Goal: Task Accomplishment & Management: Complete application form

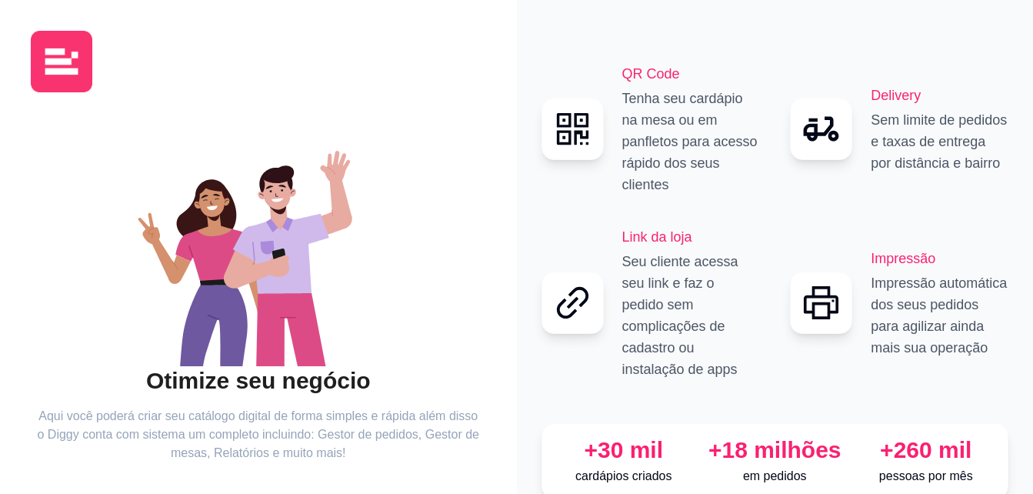
scroll to position [92, 0]
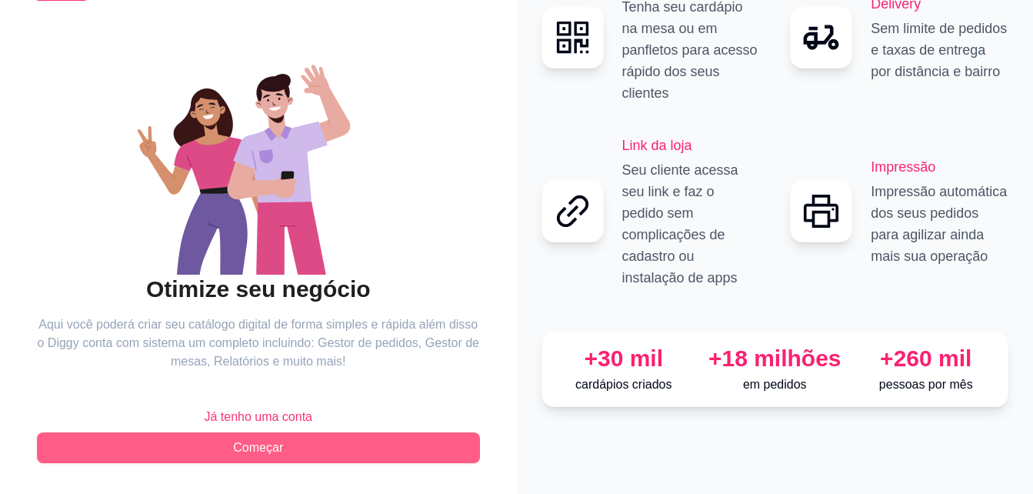
click at [243, 438] on button "Começar" at bounding box center [258, 447] width 443 height 31
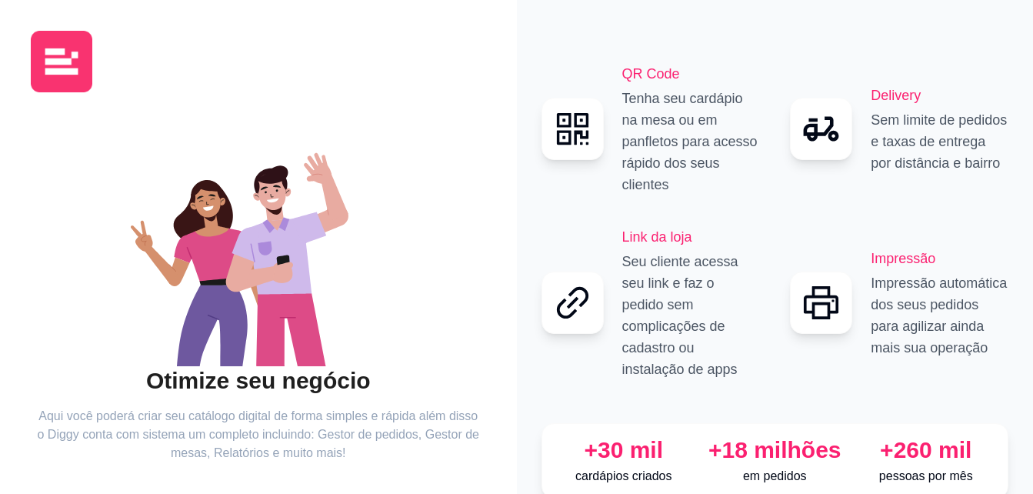
click at [75, 70] on img at bounding box center [62, 62] width 62 height 62
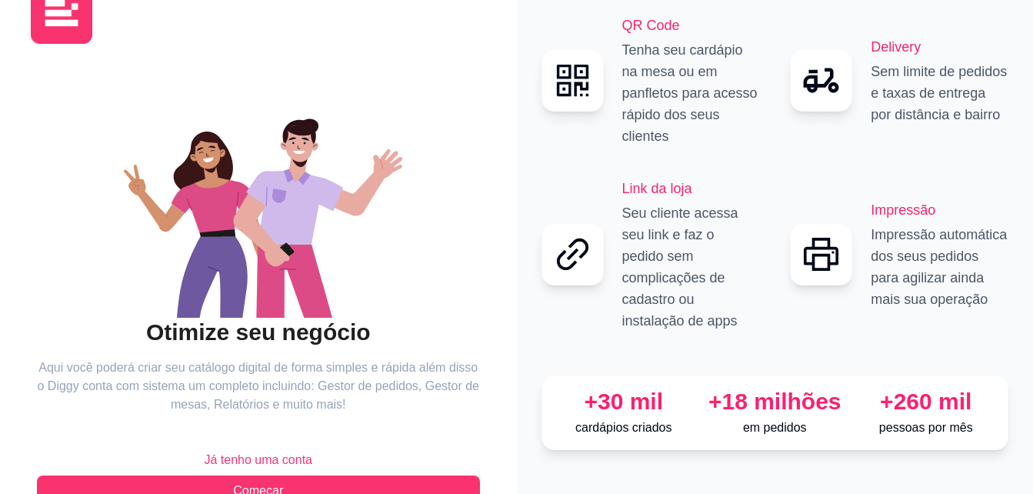
scroll to position [92, 0]
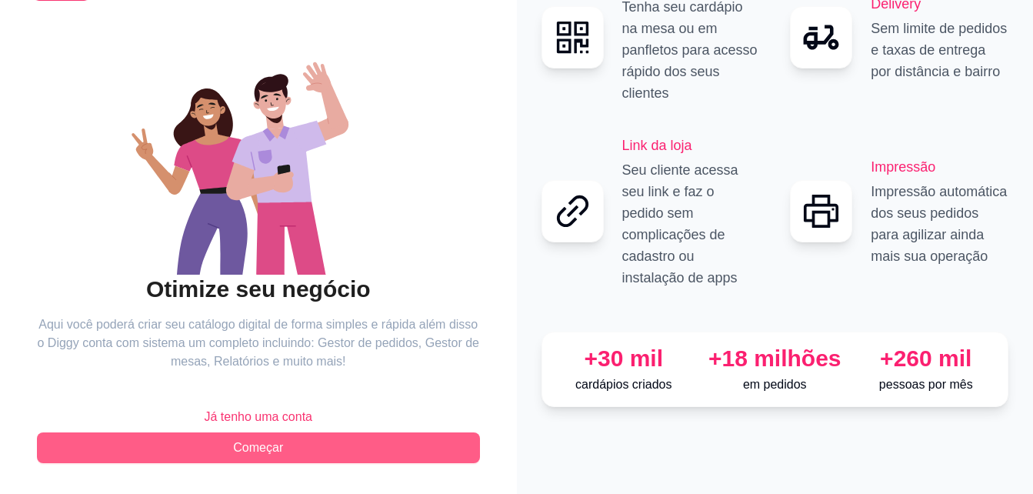
click at [245, 436] on button "Começar" at bounding box center [258, 447] width 443 height 31
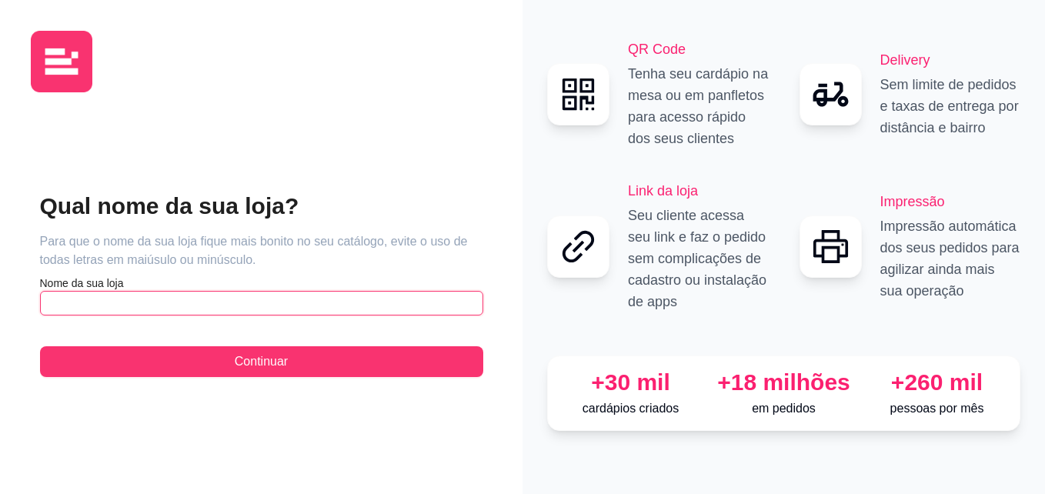
click at [285, 308] on input "text" at bounding box center [261, 303] width 443 height 25
type input "Pastel da irmã Lila"
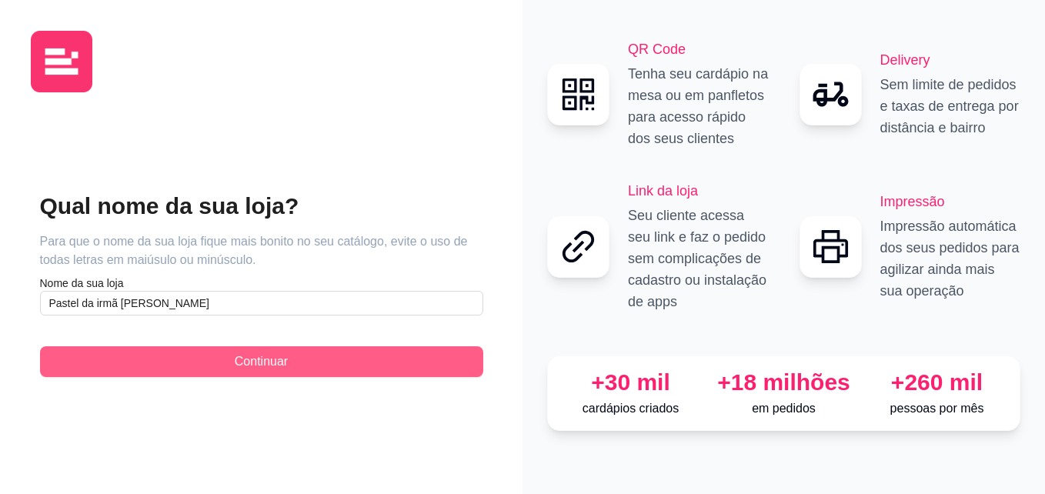
click at [279, 370] on span "Continuar" at bounding box center [261, 361] width 53 height 18
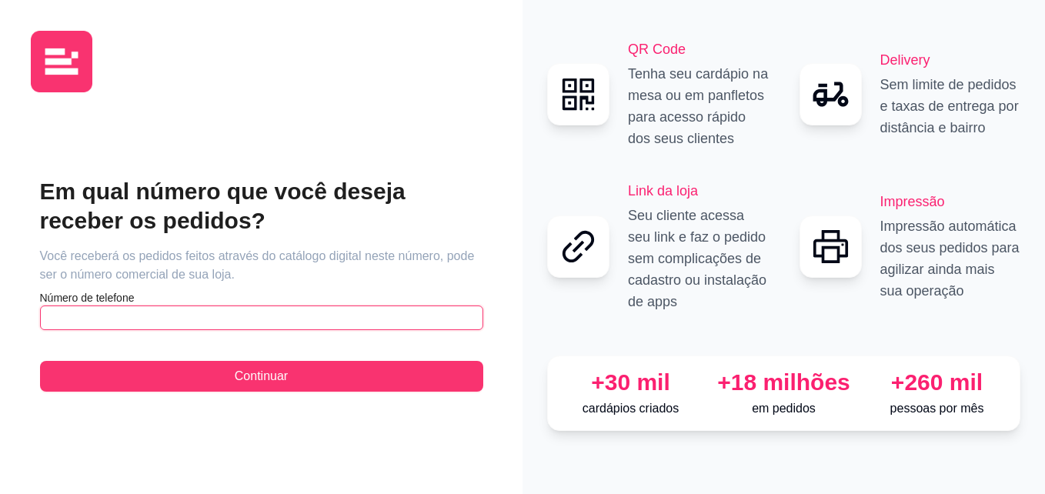
click at [362, 312] on input "text" at bounding box center [261, 317] width 443 height 25
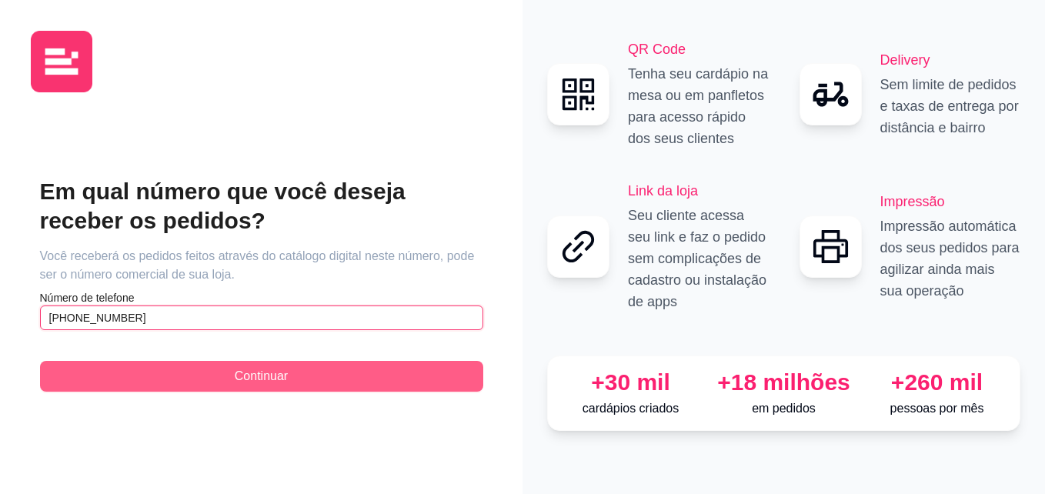
type input "(81) 9 8749-7944"
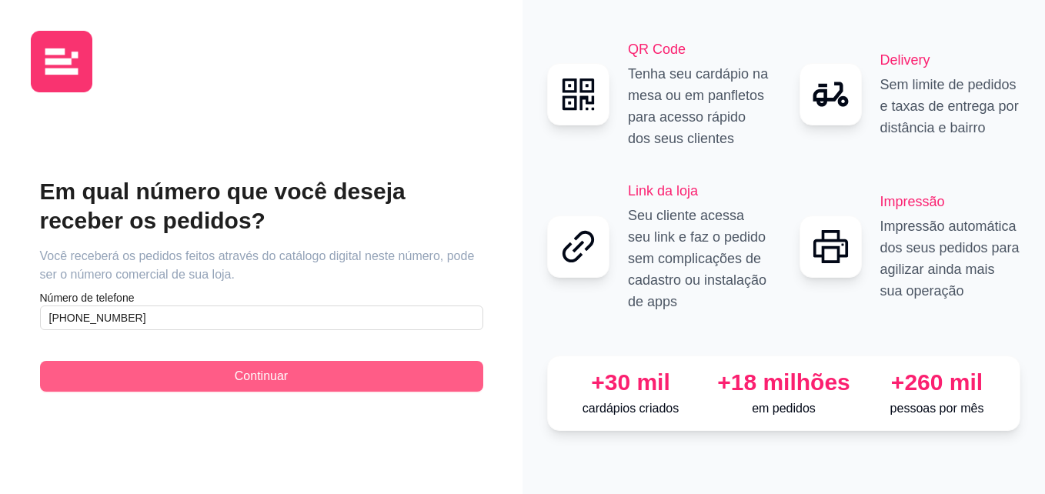
click at [378, 380] on button "Continuar" at bounding box center [261, 376] width 443 height 31
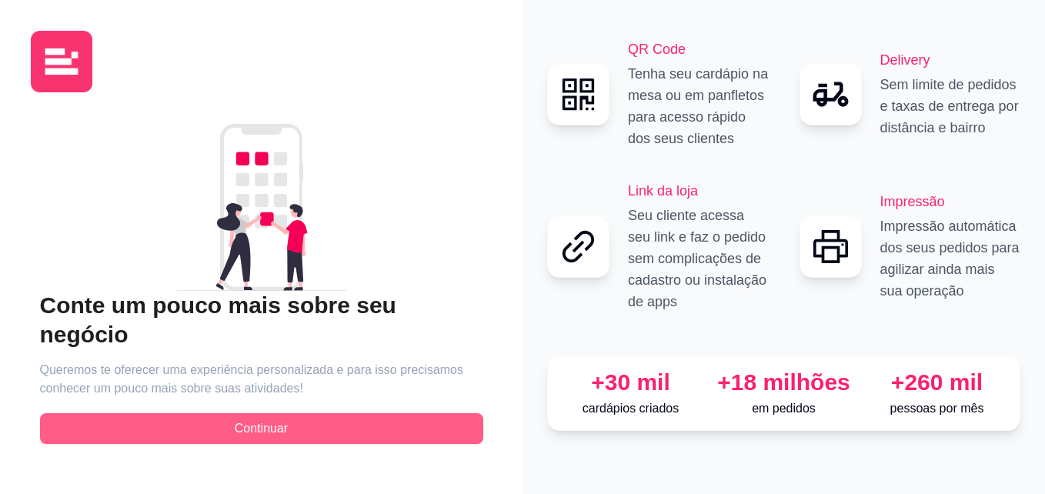
click at [389, 413] on button "Continuar" at bounding box center [261, 428] width 443 height 31
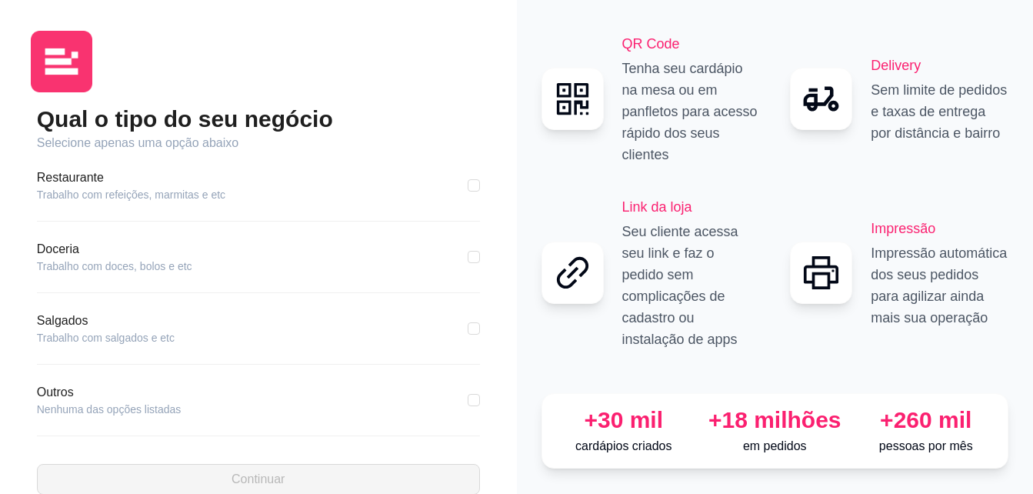
scroll to position [292, 0]
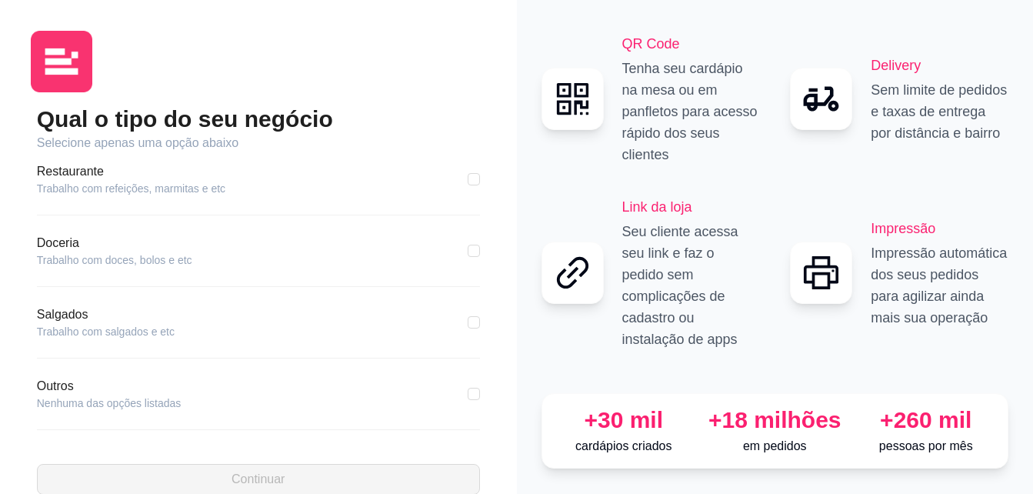
click at [62, 389] on article "Outros" at bounding box center [109, 386] width 145 height 18
click at [82, 403] on article "Nenhuma das opções listadas" at bounding box center [109, 402] width 145 height 15
click at [468, 394] on input "checkbox" at bounding box center [474, 394] width 12 height 12
checkbox input "true"
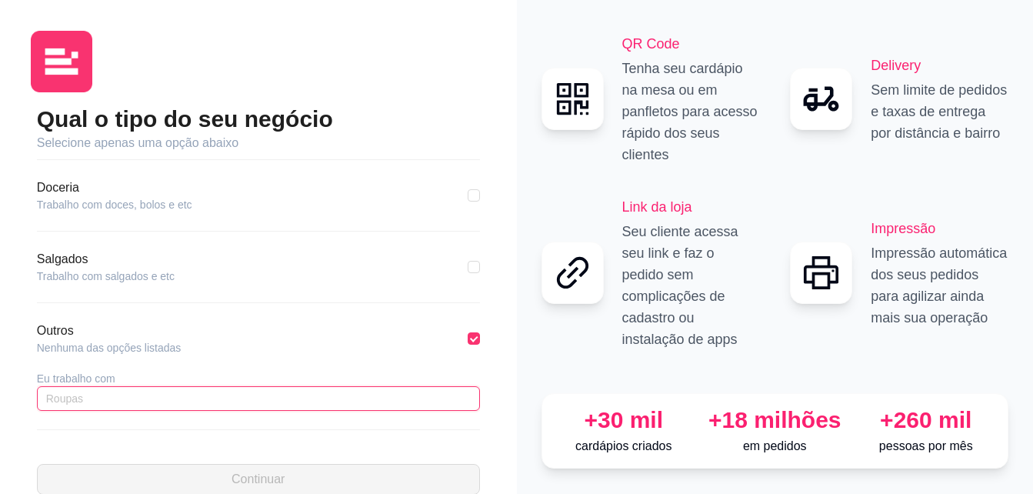
click at [425, 400] on input "text" at bounding box center [258, 398] width 443 height 25
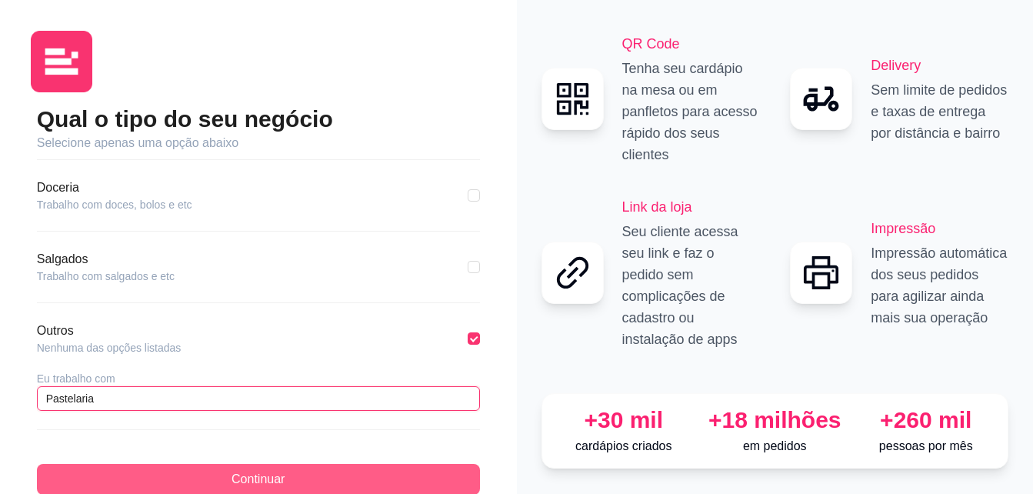
type input "Pastelaria"
click at [422, 466] on button "Continuar" at bounding box center [258, 479] width 443 height 31
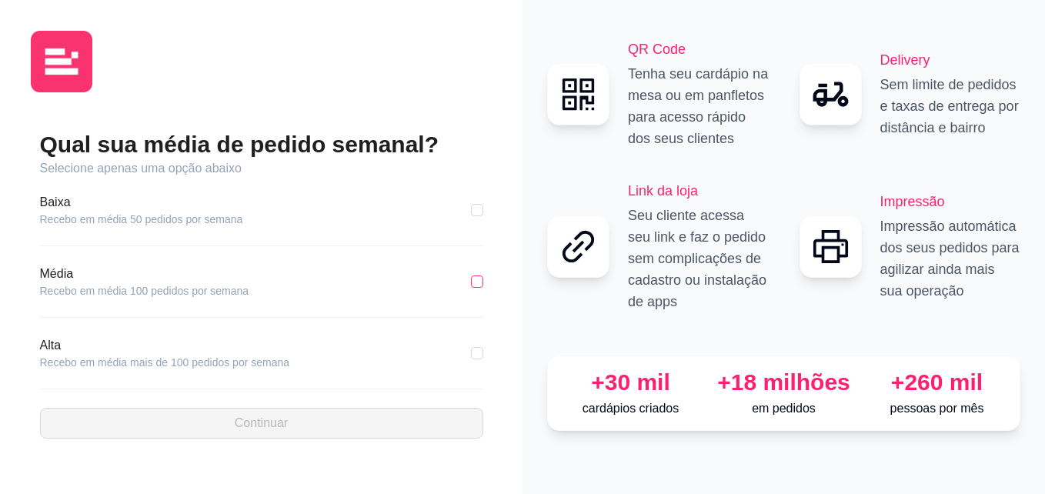
click at [477, 283] on input "checkbox" at bounding box center [477, 281] width 12 height 12
checkbox input "true"
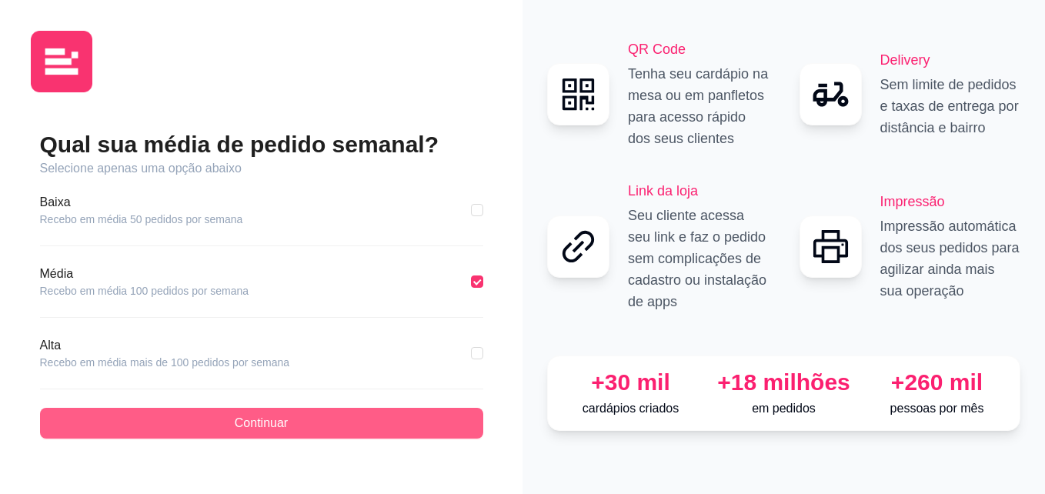
click at [433, 420] on button "Continuar" at bounding box center [261, 423] width 443 height 31
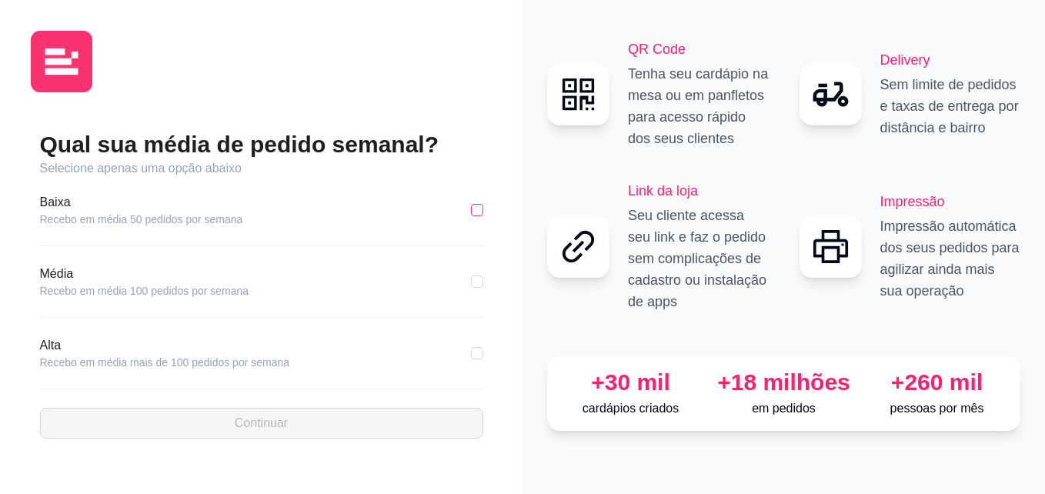
click at [479, 212] on input "checkbox" at bounding box center [477, 210] width 12 height 12
checkbox input "true"
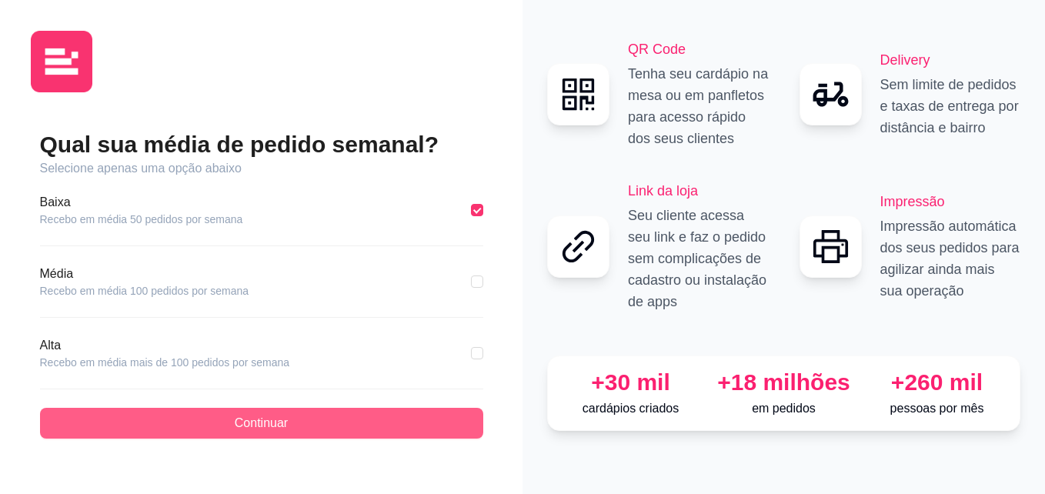
click at [412, 425] on button "Continuar" at bounding box center [261, 423] width 443 height 31
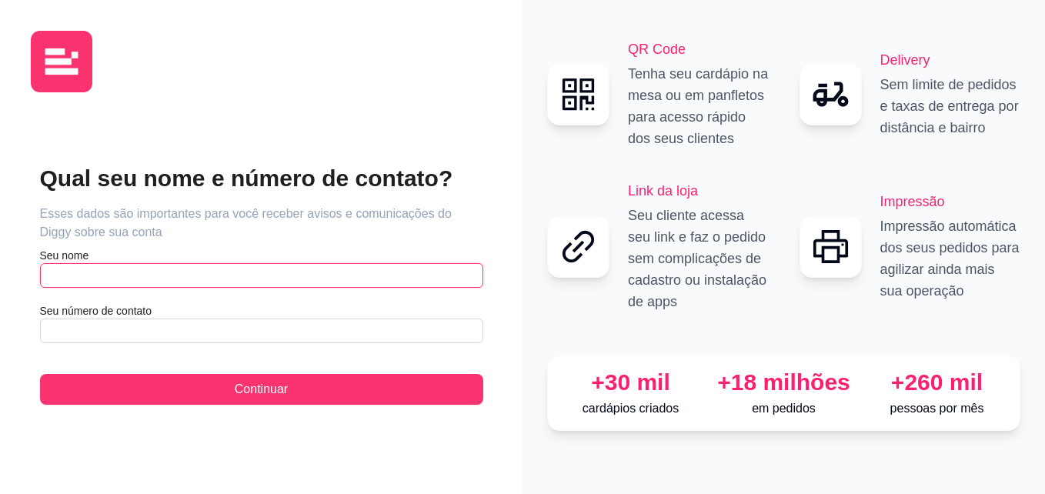
click at [426, 280] on input "text" at bounding box center [261, 275] width 443 height 25
type input "Raul Roberto"
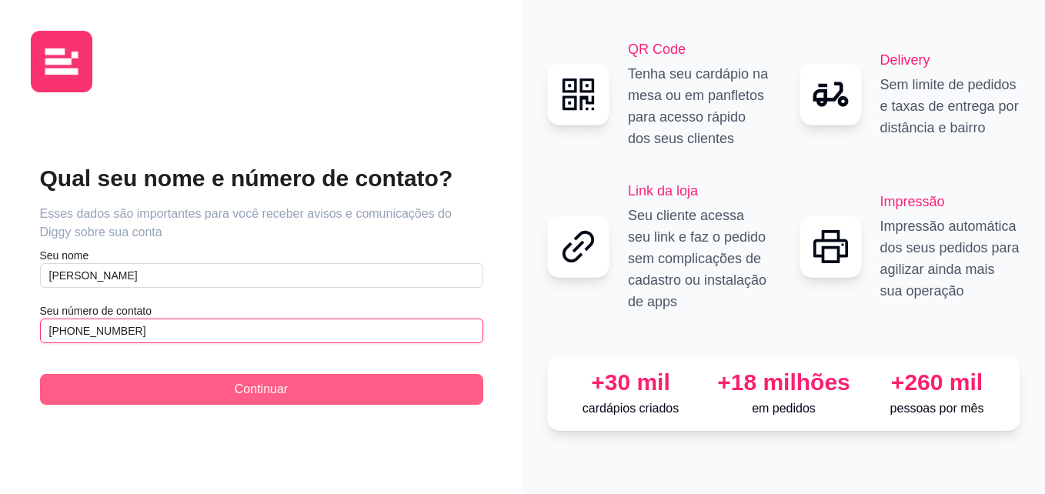
type input "(81) 9 8749-7944"
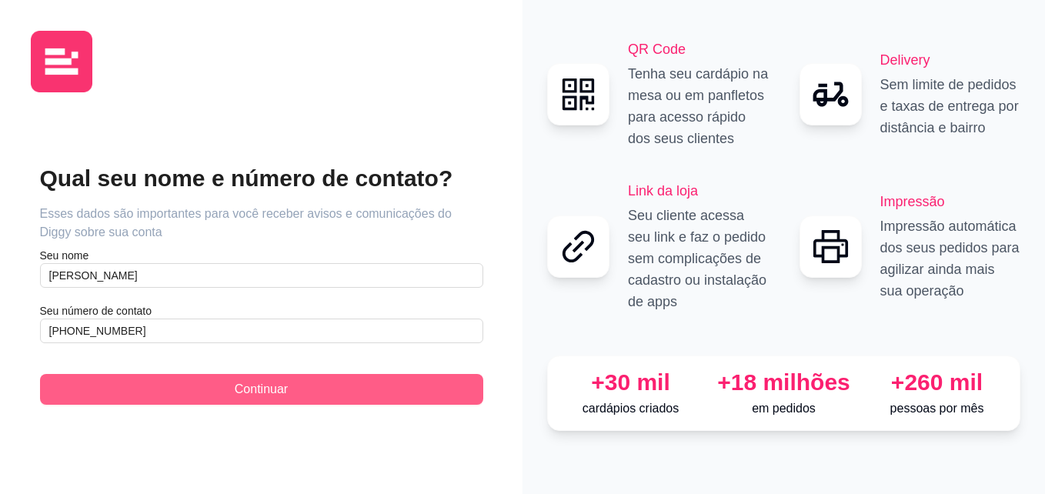
click at [419, 389] on button "Continuar" at bounding box center [261, 389] width 443 height 31
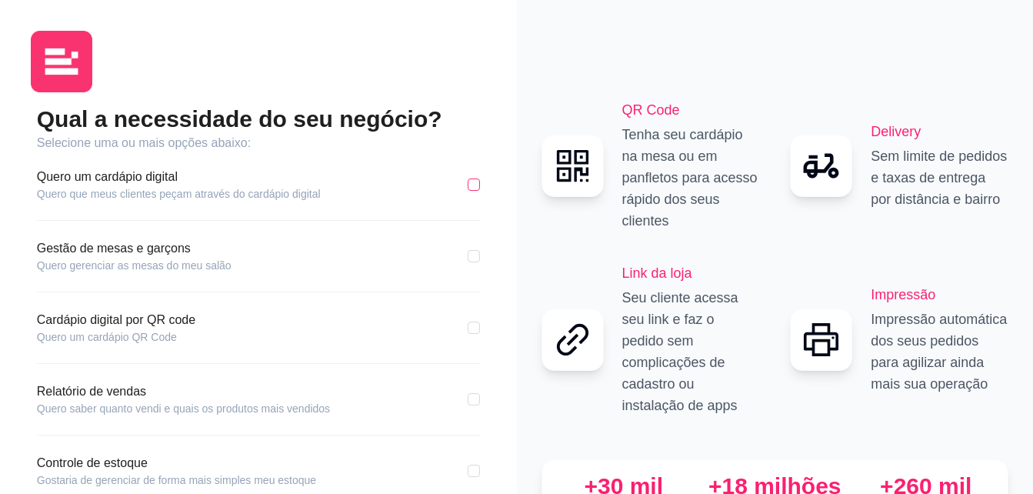
click at [468, 181] on input "checkbox" at bounding box center [474, 184] width 12 height 12
checkbox input "true"
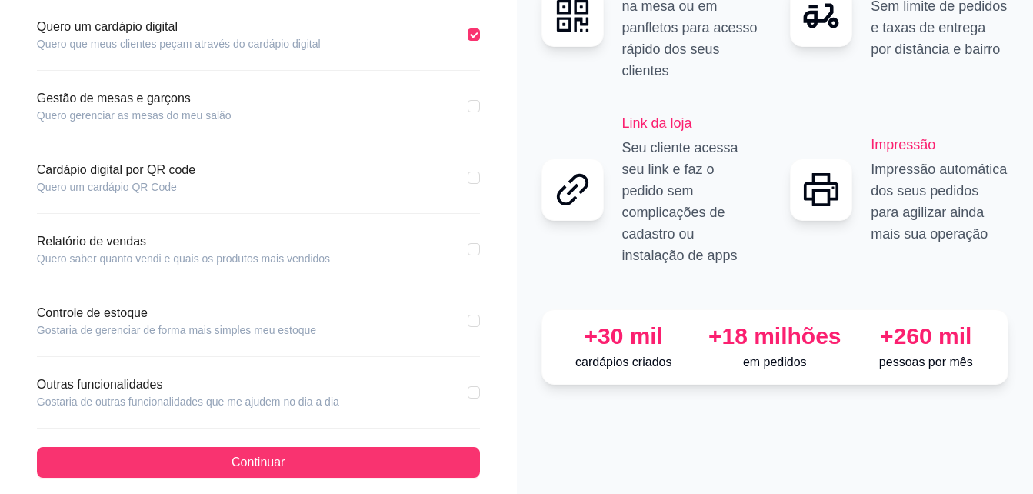
scroll to position [151, 0]
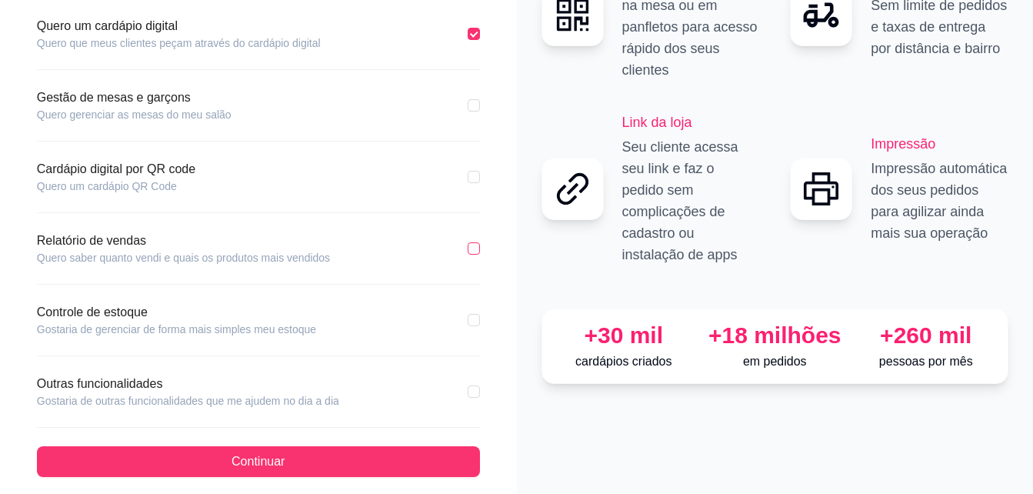
click at [475, 246] on input "checkbox" at bounding box center [474, 248] width 12 height 12
checkbox input "true"
click at [479, 324] on input "checkbox" at bounding box center [474, 320] width 12 height 12
checkbox input "true"
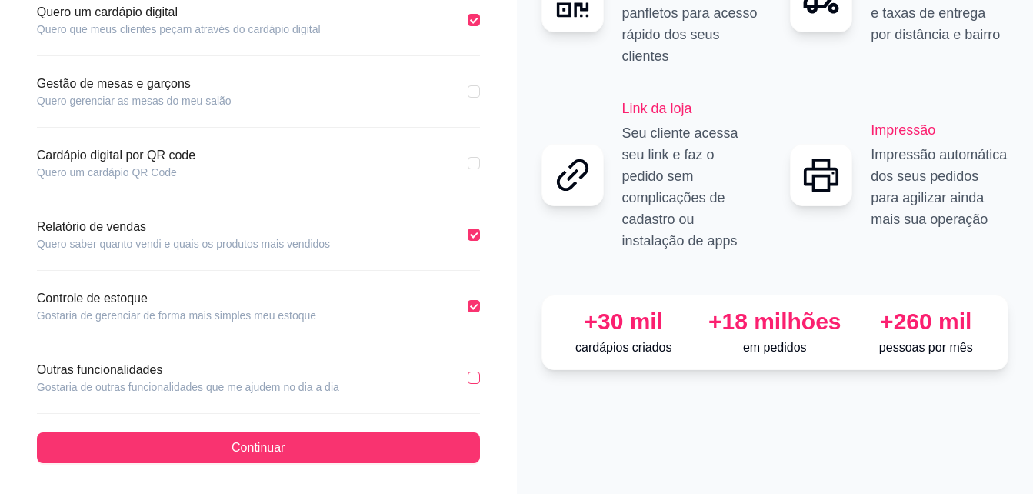
click at [470, 382] on input "checkbox" at bounding box center [474, 378] width 12 height 12
checkbox input "true"
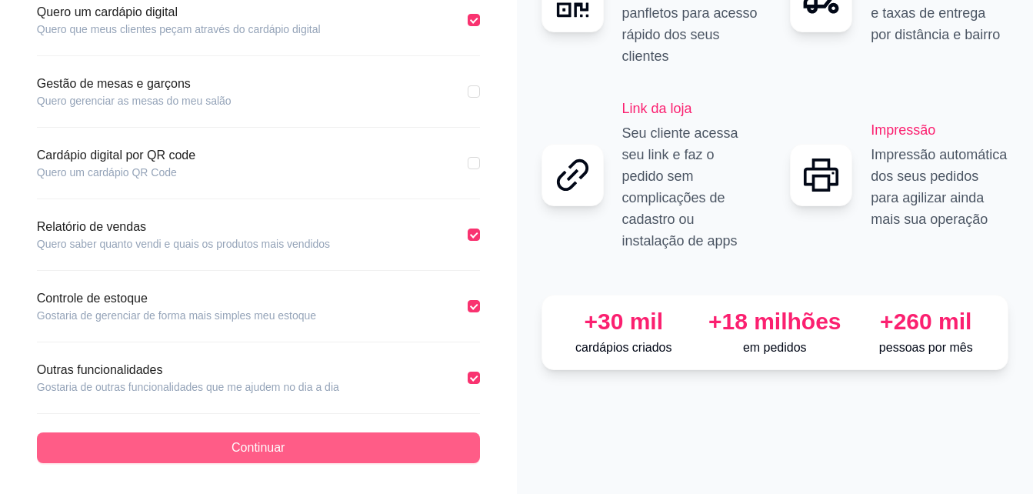
click at [439, 437] on button "Continuar" at bounding box center [258, 447] width 443 height 31
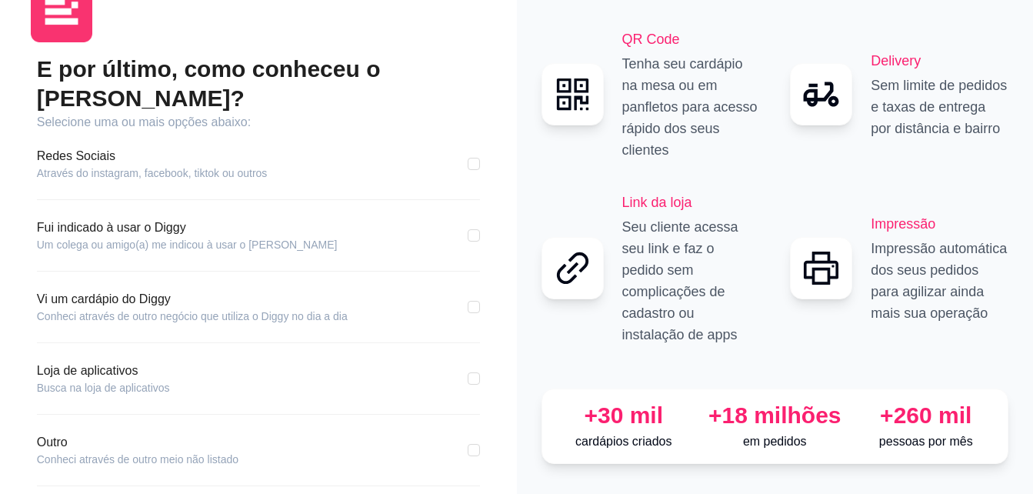
scroll to position [49, 0]
click at [505, 279] on div "E por último, como conheceu o Diggy? Selecione uma ou mais opções abaixo: Redes…" at bounding box center [258, 259] width 517 height 616
click at [480, 284] on div "E por último, como conheceu o Diggy? Selecione uma ou mais opções abaixo: Redes…" at bounding box center [258, 295] width 455 height 481
click at [475, 302] on input "checkbox" at bounding box center [474, 308] width 12 height 12
checkbox input "true"
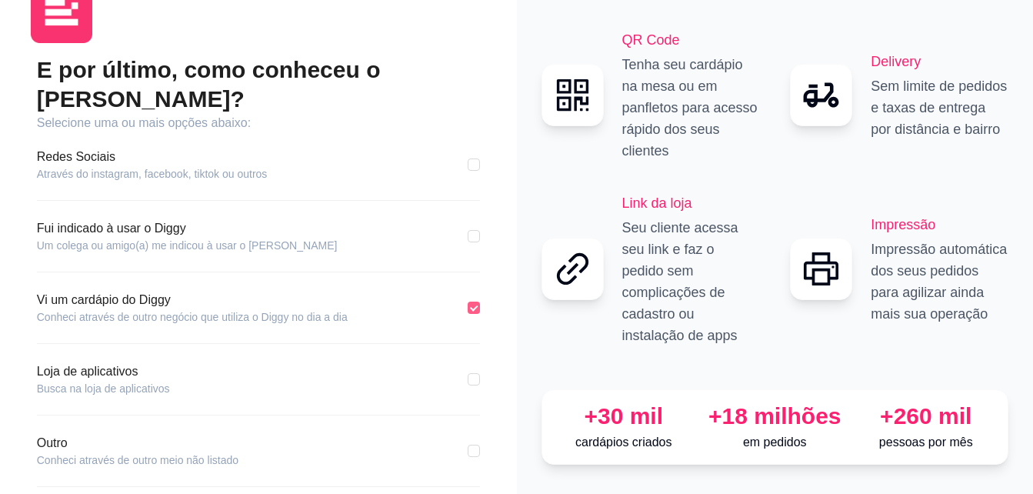
scroll to position [93, 0]
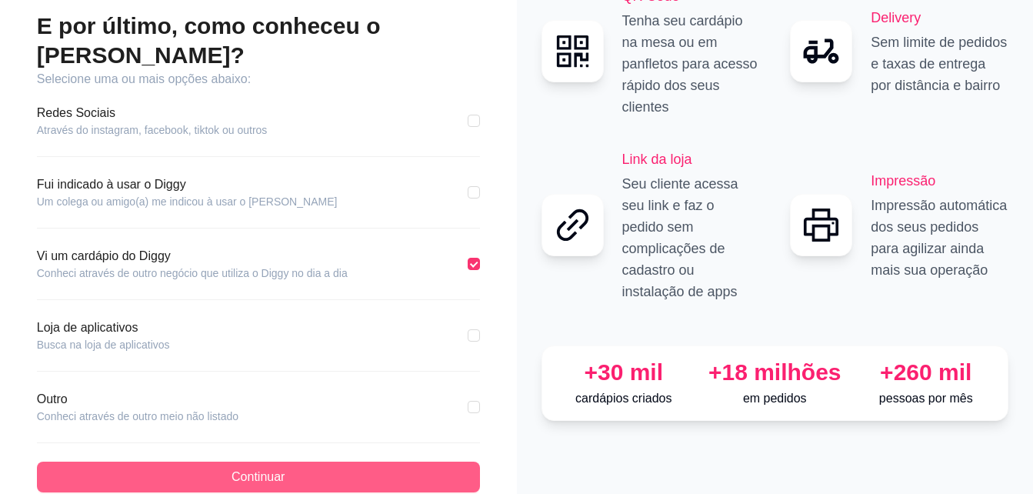
click at [415, 462] on button "Continuar" at bounding box center [258, 477] width 443 height 31
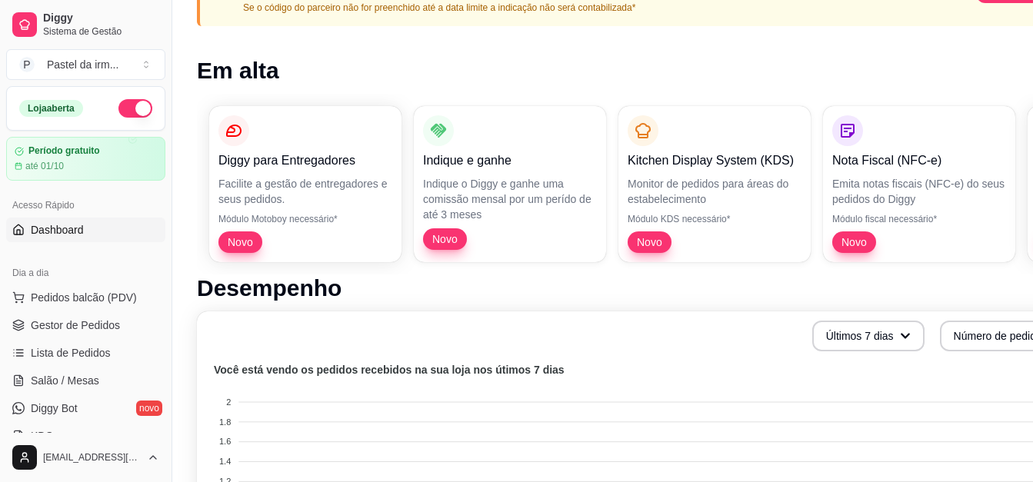
scroll to position [161, 0]
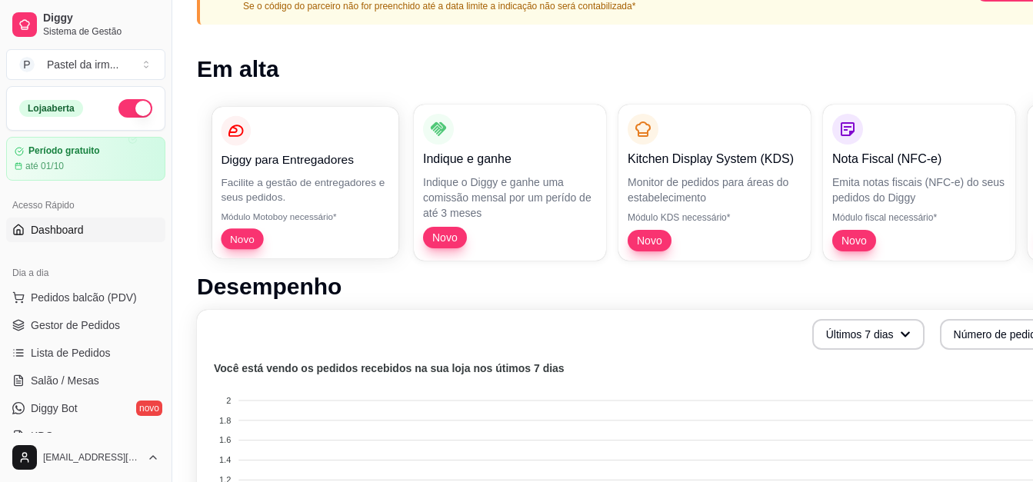
click at [253, 240] on span "Novo" at bounding box center [242, 239] width 36 height 15
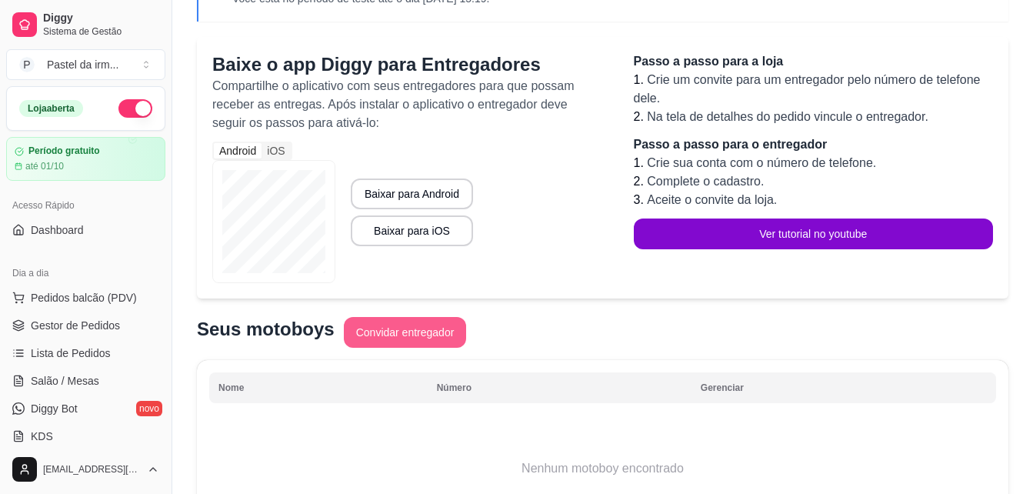
scroll to position [102, 0]
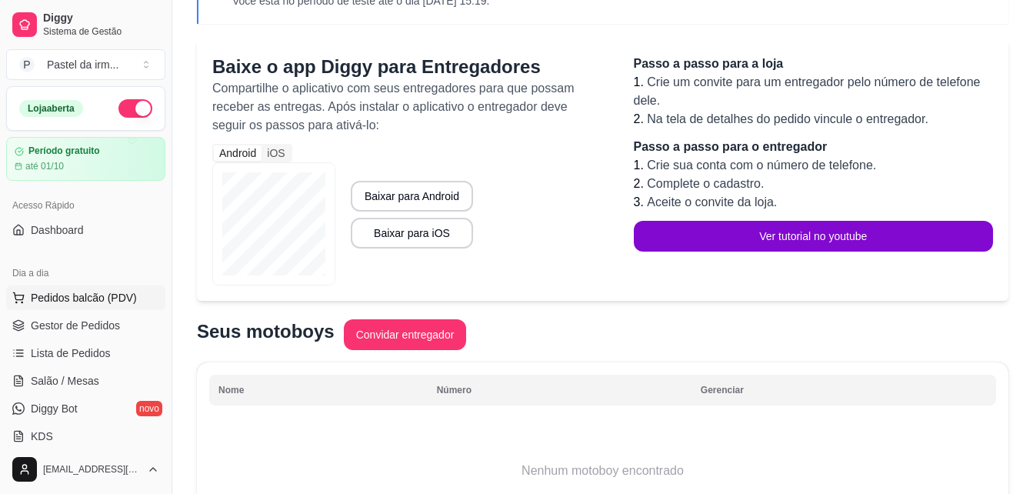
click at [108, 302] on span "Pedidos balcão (PDV)" at bounding box center [84, 297] width 106 height 15
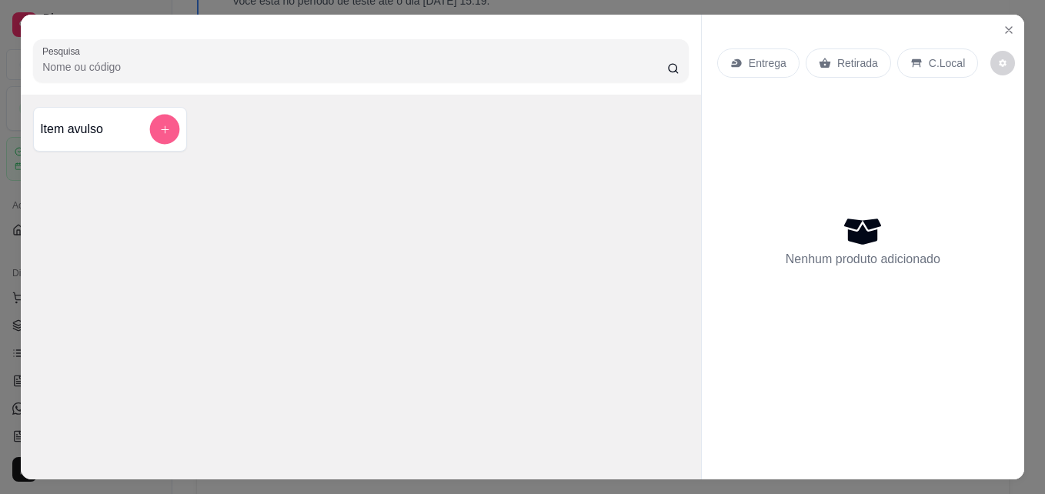
click at [159, 124] on icon "add-separate-item" at bounding box center [165, 130] width 12 height 12
click at [1003, 24] on icon "Close" at bounding box center [1009, 30] width 12 height 12
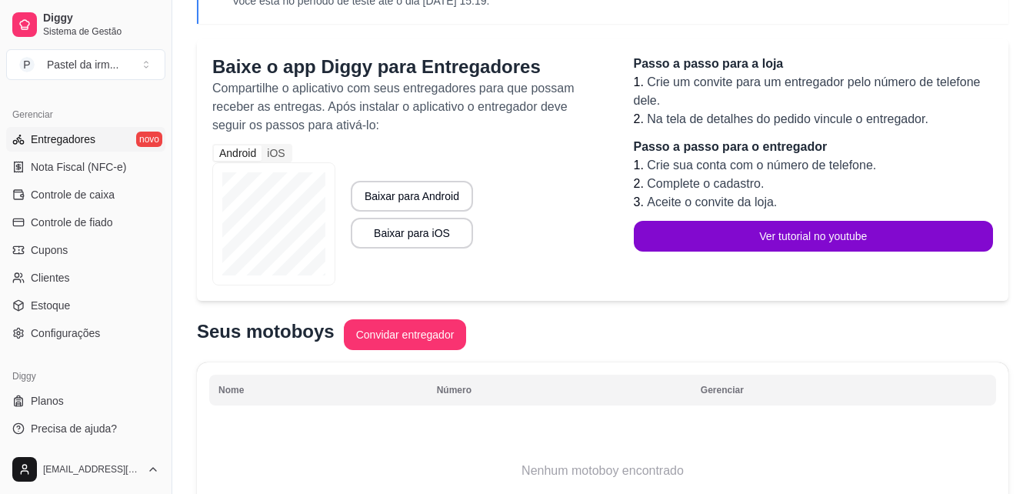
scroll to position [613, 0]
click at [94, 307] on link "Estoque" at bounding box center [85, 303] width 159 height 25
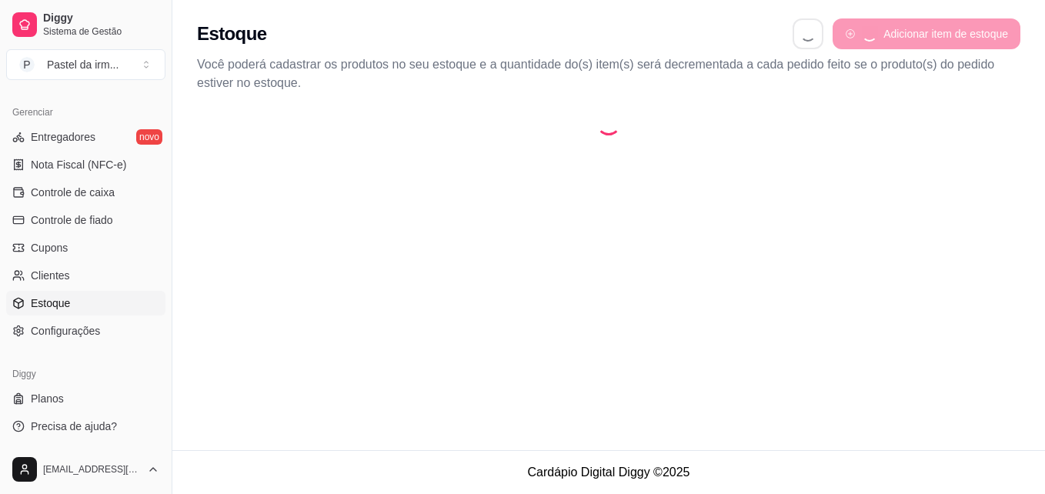
select select "QUANTITY_ORDER"
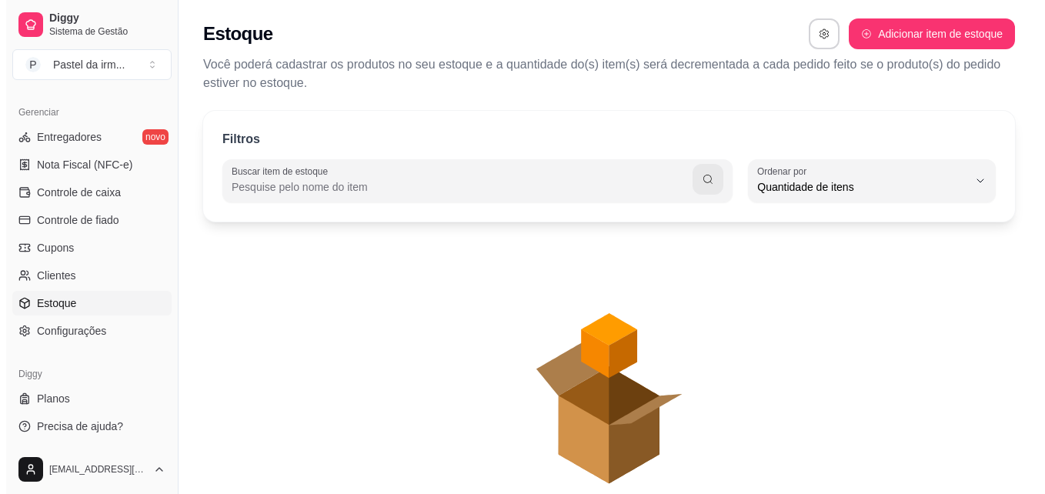
scroll to position [15, 0]
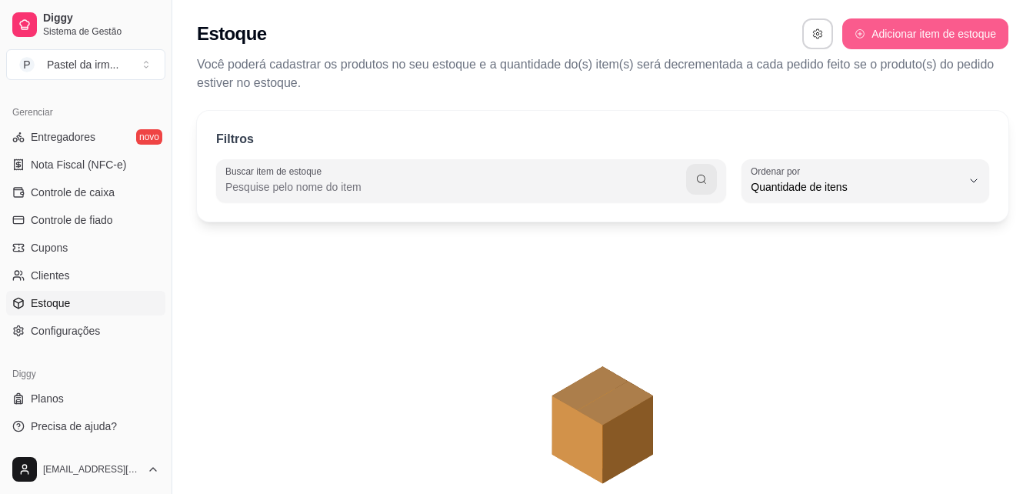
click at [880, 38] on button "Adicionar item de estoque" at bounding box center [925, 33] width 166 height 31
select select "UN"
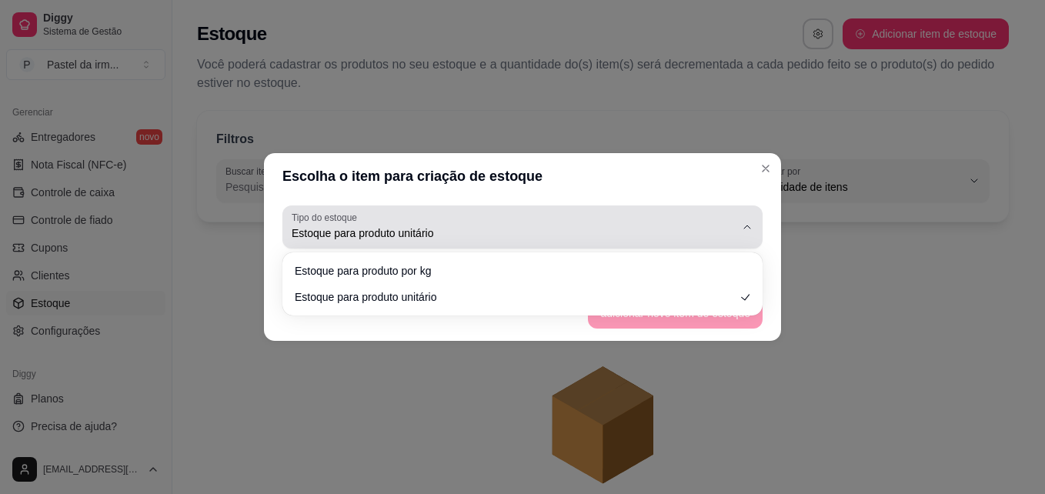
click at [576, 227] on span "Estoque para produto unitário" at bounding box center [513, 232] width 443 height 15
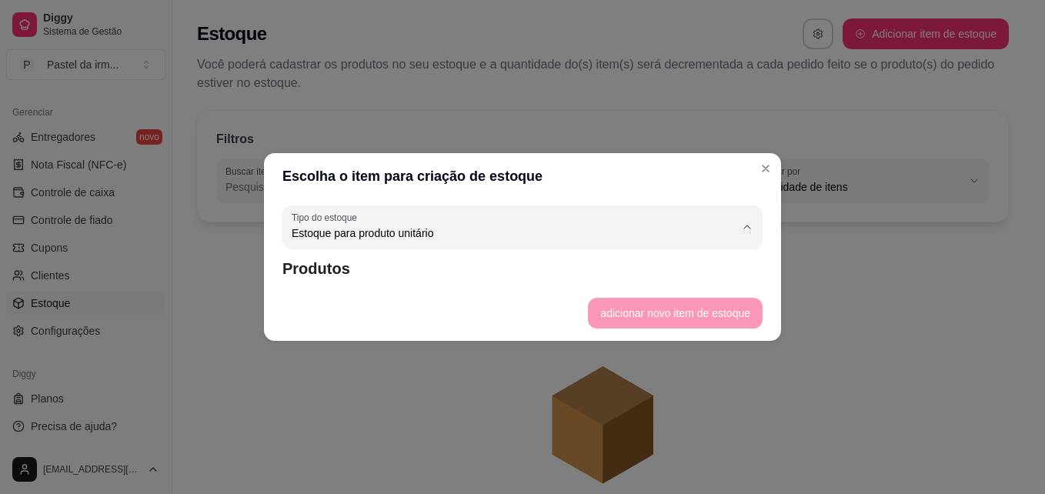
click at [528, 299] on span "Estoque para produto unitário" at bounding box center [515, 295] width 422 height 15
select select
click at [515, 192] on header "Escolha o item para criação de estoque" at bounding box center [522, 176] width 517 height 46
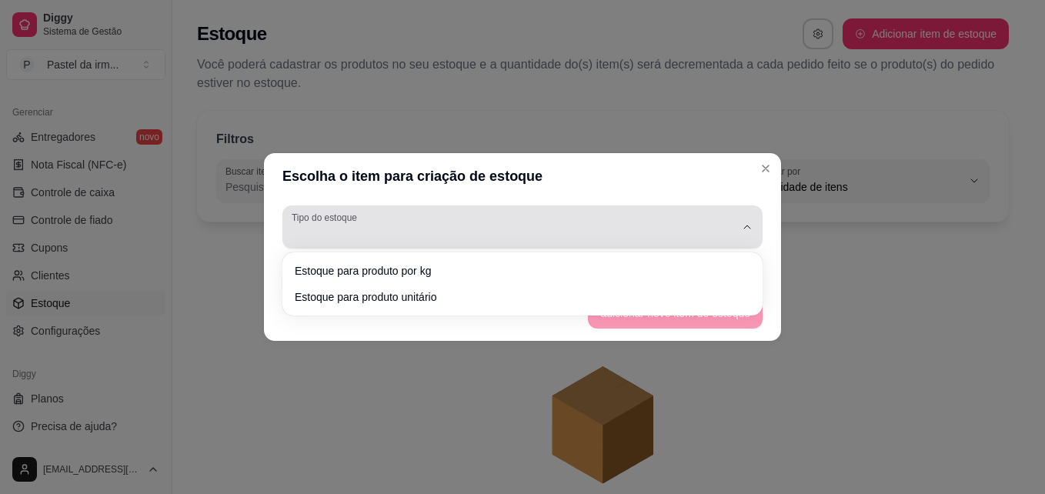
click at [499, 234] on div "button" at bounding box center [513, 227] width 443 height 31
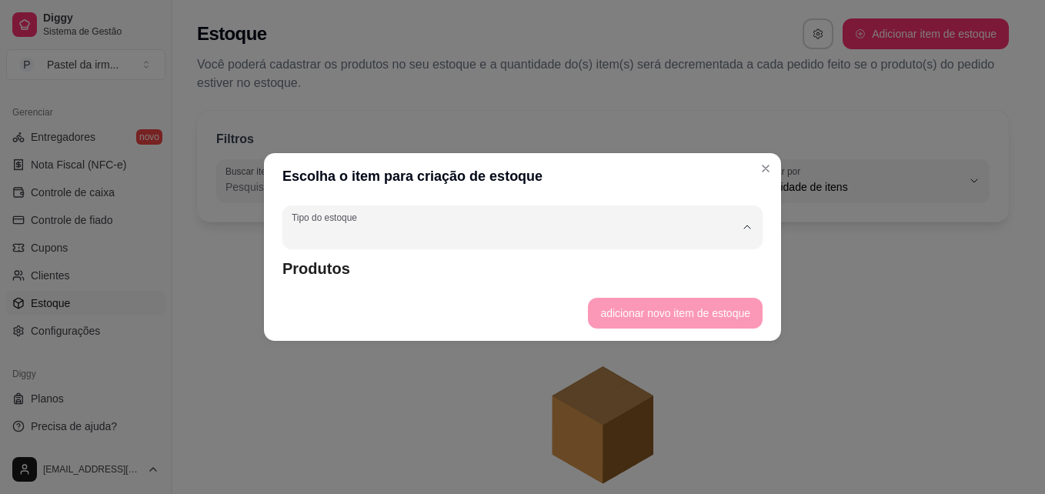
click at [396, 294] on span "Estoque para produto unitário" at bounding box center [515, 295] width 422 height 15
type input "UN"
select select "UN"
click at [614, 315] on footer "adicionar novo item de estoque" at bounding box center [522, 312] width 517 height 55
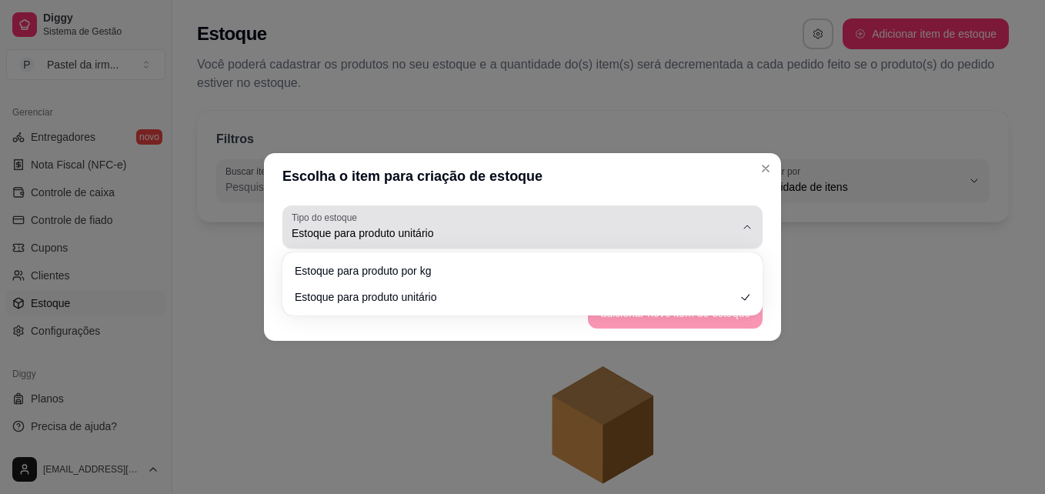
click at [429, 219] on div "Estoque para produto unitário" at bounding box center [513, 227] width 443 height 31
click at [431, 224] on div "Estoque para produto unitário" at bounding box center [513, 227] width 443 height 31
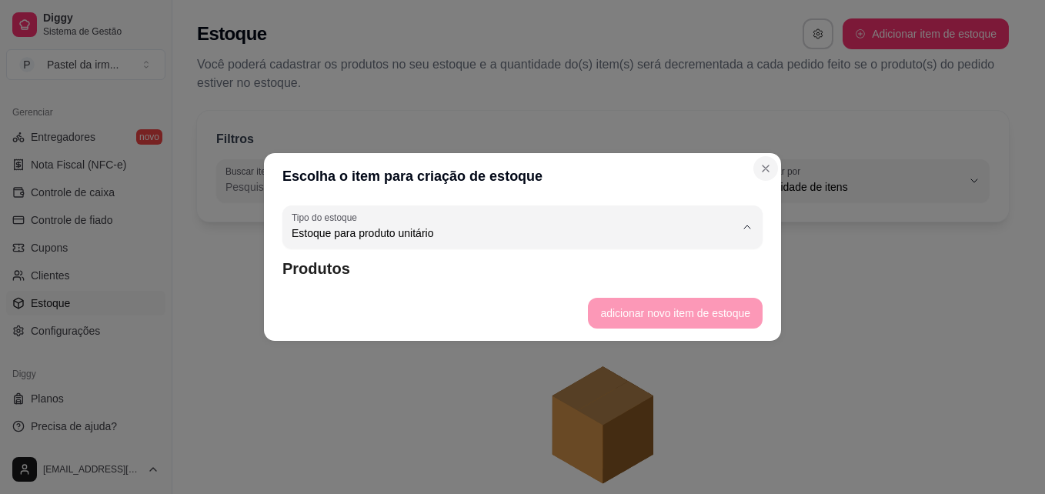
click at [762, 176] on button "Close" at bounding box center [765, 168] width 25 height 25
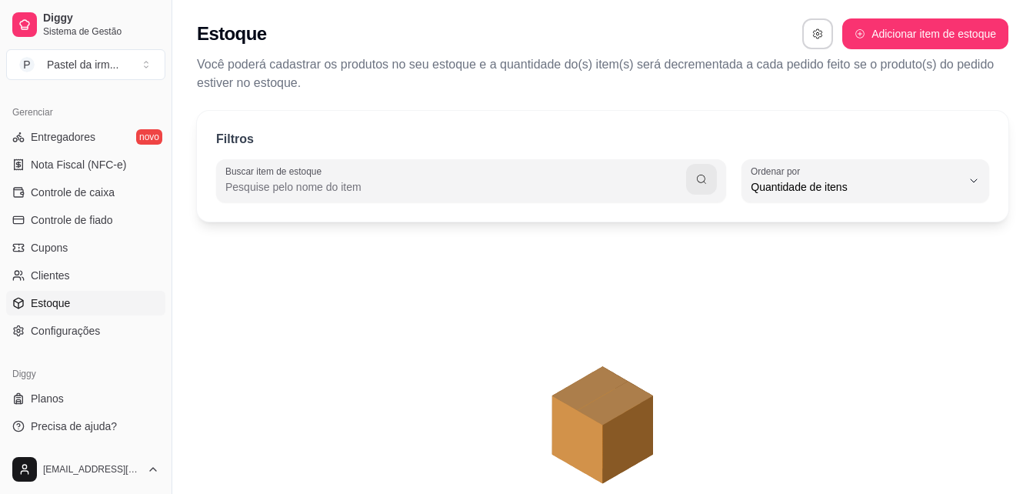
click at [868, 66] on p "Você poderá cadastrar os produtos no seu estoque e a quantidade do(s) item(s) s…" at bounding box center [603, 73] width 812 height 37
click at [892, 28] on button "Adicionar item de estoque" at bounding box center [925, 34] width 161 height 30
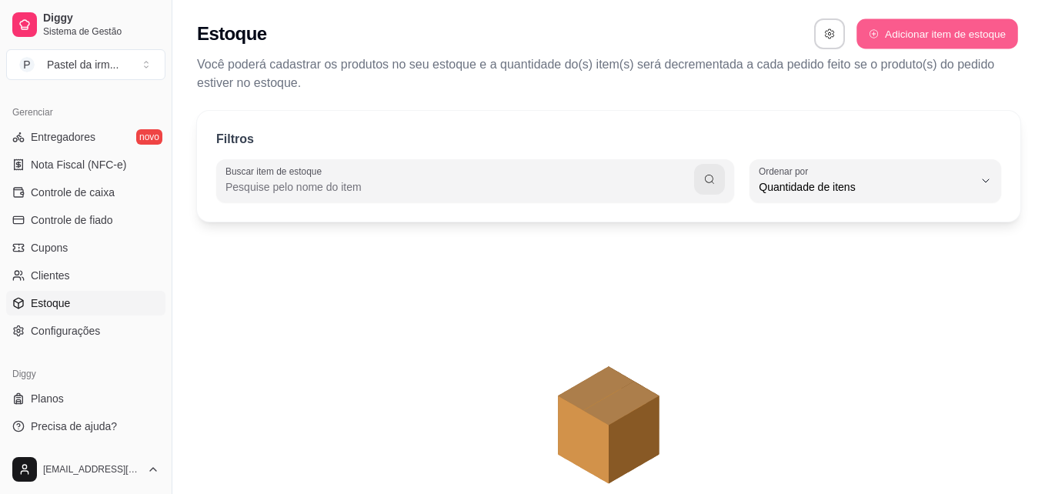
select select "UN"
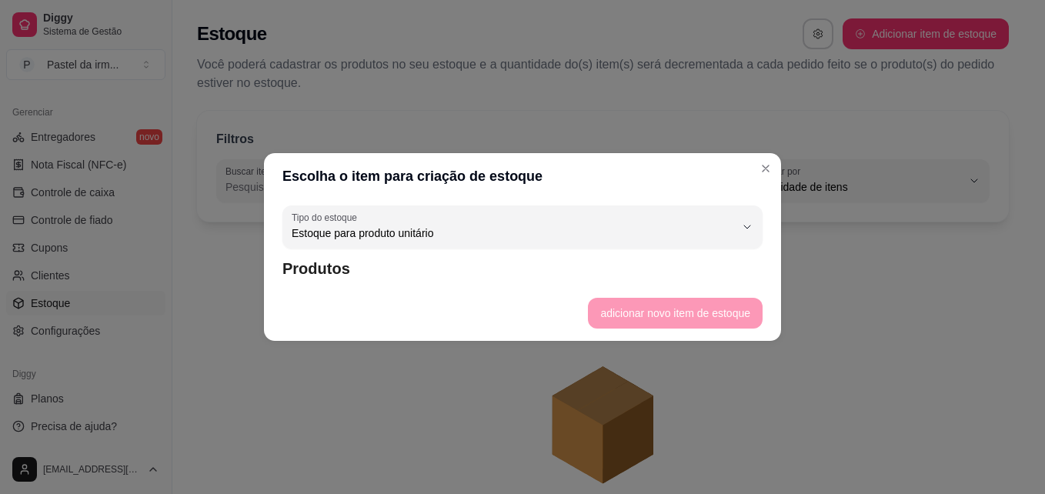
click at [637, 307] on footer "adicionar novo item de estoque" at bounding box center [522, 312] width 517 height 55
click at [329, 273] on article "Produtos" at bounding box center [522, 269] width 480 height 22
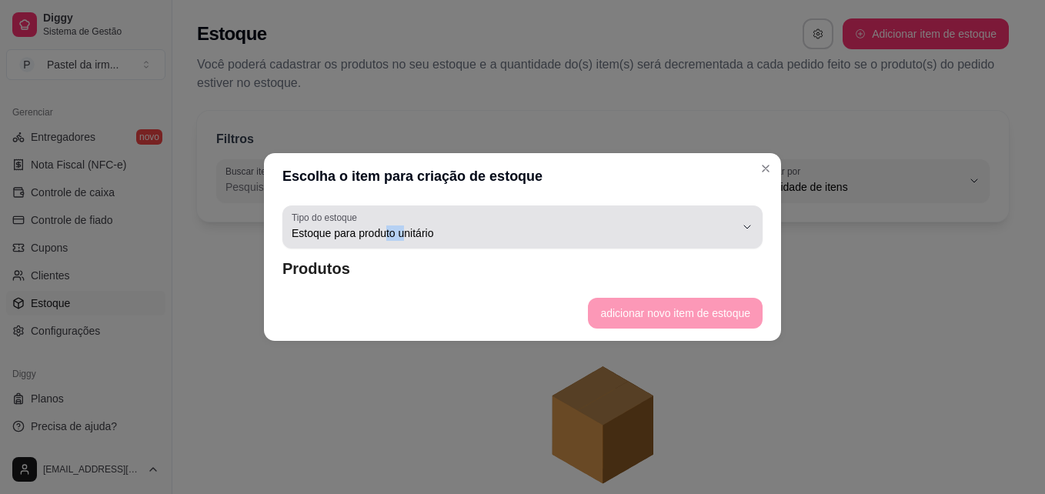
drag, startPoint x: 386, startPoint y: 249, endPoint x: 402, endPoint y: 235, distance: 20.8
click at [402, 235] on div "UN Tipo do estoque Estoque para produto por kg Estoque para produto unitário Ti…" at bounding box center [522, 242] width 517 height 86
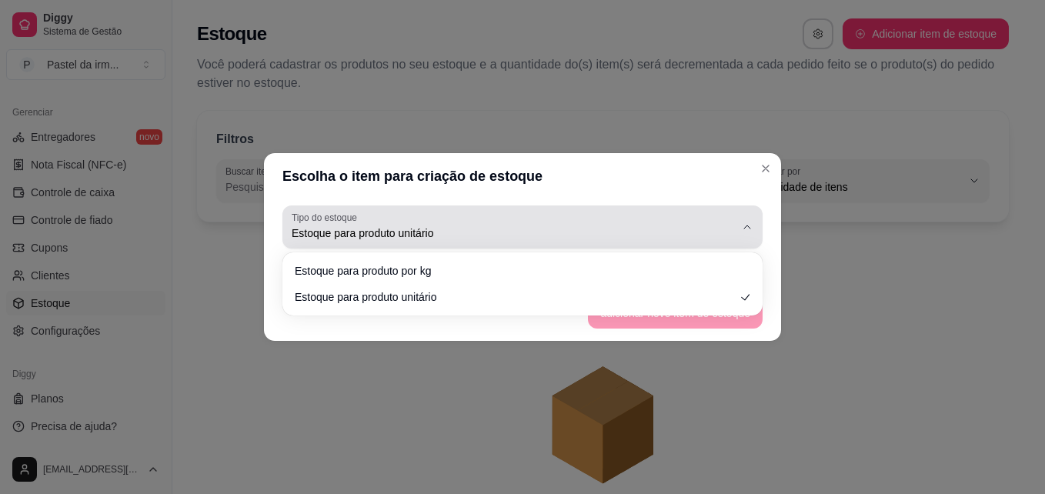
click at [402, 235] on span "Estoque para produto unitário" at bounding box center [513, 232] width 443 height 15
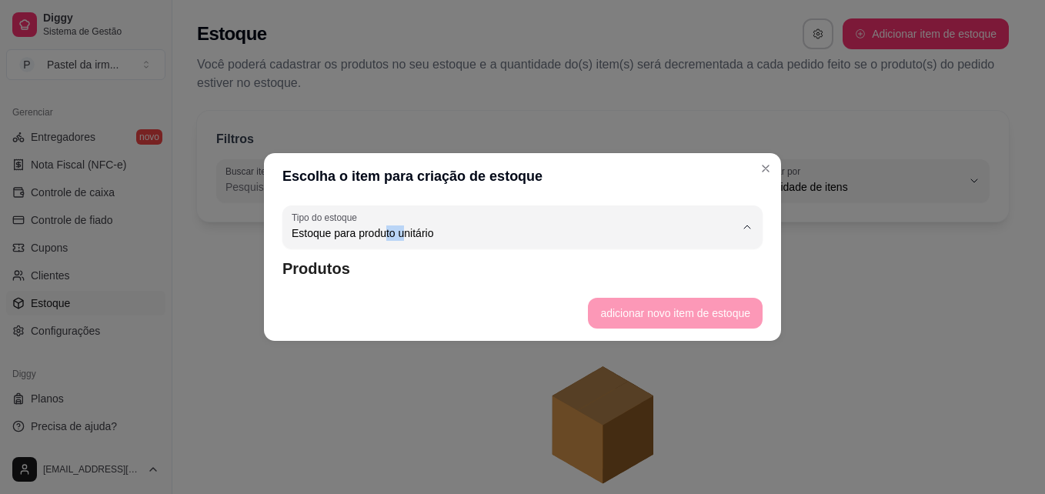
click at [393, 264] on span "Estoque para produto por kg" at bounding box center [515, 269] width 422 height 15
type input "KG"
select select "KG"
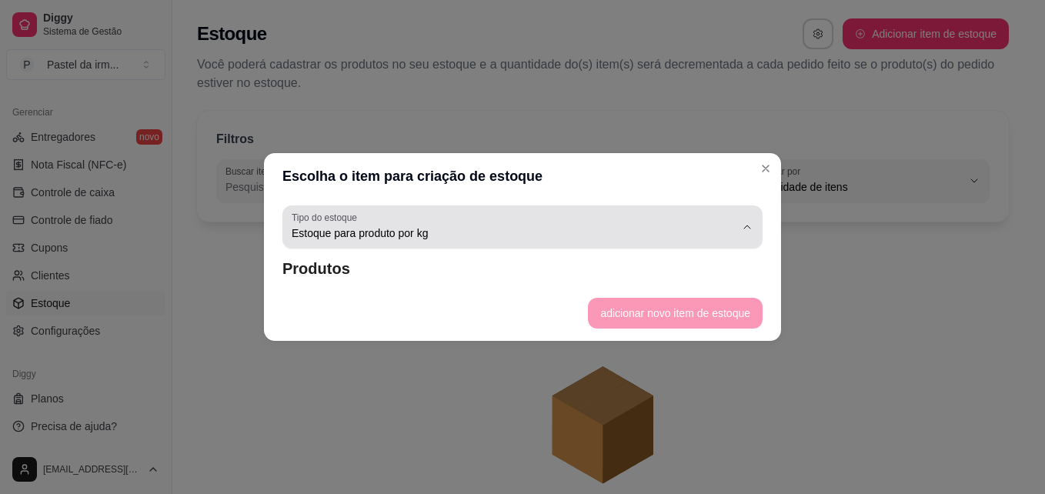
click at [419, 236] on span "Estoque para produto por kg" at bounding box center [513, 232] width 443 height 15
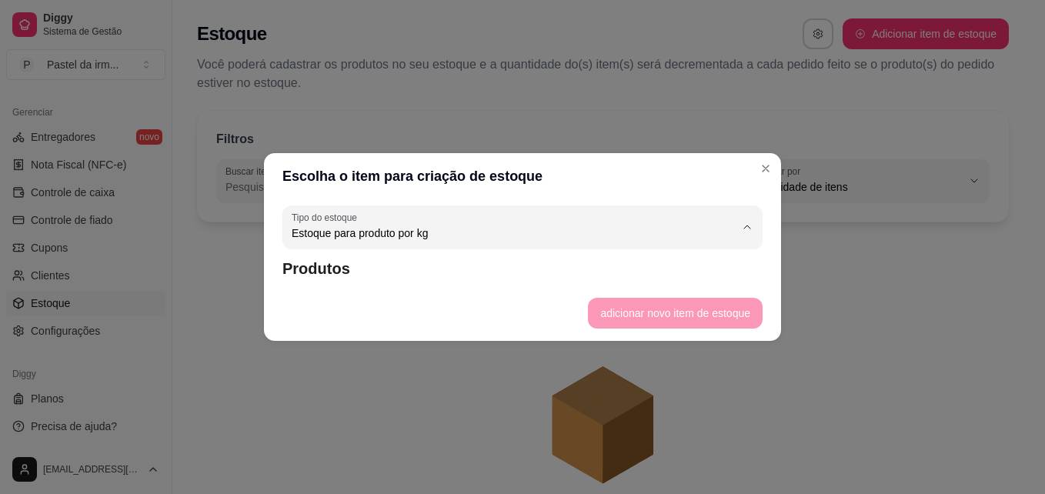
click at [395, 286] on li "Estoque para produto unitário" at bounding box center [522, 295] width 449 height 24
type input "UN"
select select "UN"
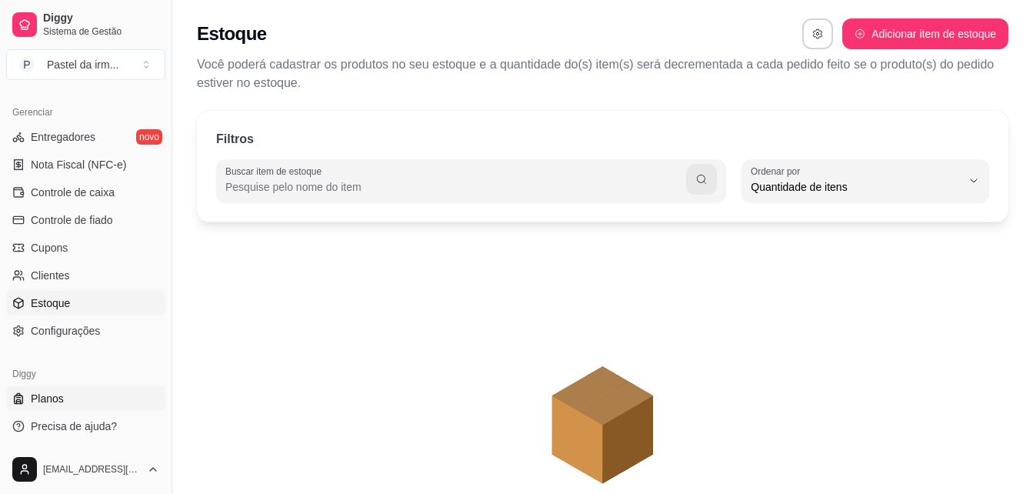
click at [117, 407] on link "Planos" at bounding box center [85, 398] width 159 height 25
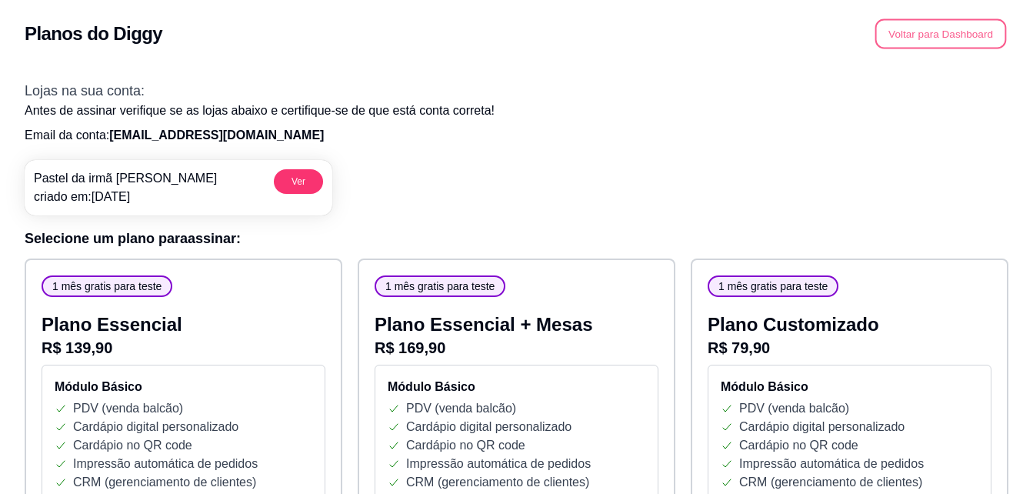
click at [943, 23] on button "Voltar para Dashboard" at bounding box center [942, 34] width 132 height 30
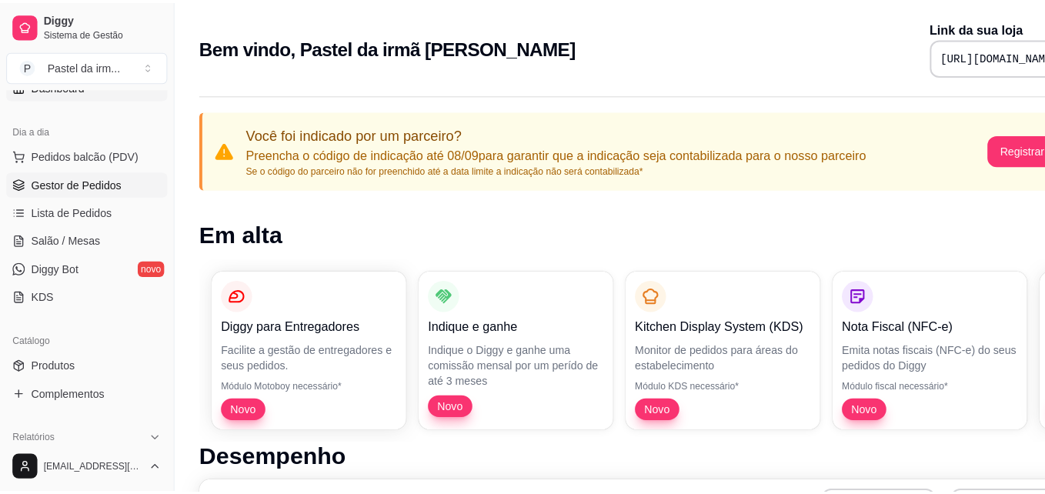
scroll to position [172, 0]
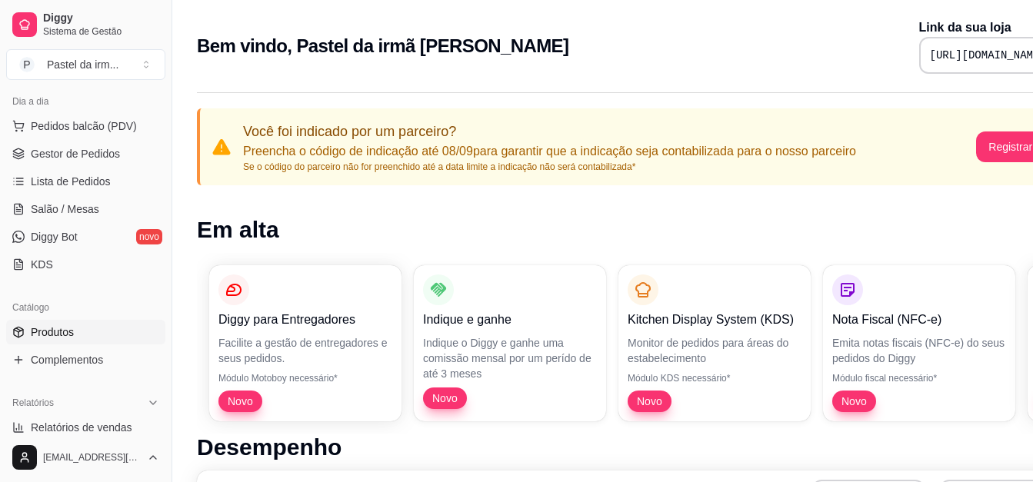
click at [92, 329] on link "Produtos" at bounding box center [85, 332] width 159 height 25
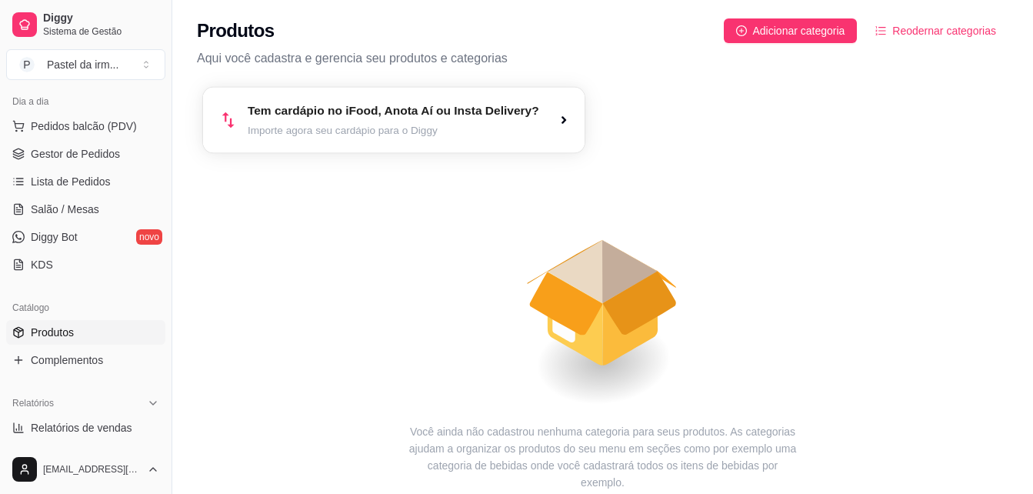
click at [563, 132] on div "Tem cardápio no iFood, Anota Aí ou Insta Delivery? Importe agora seu cardápio p…" at bounding box center [394, 119] width 382 height 65
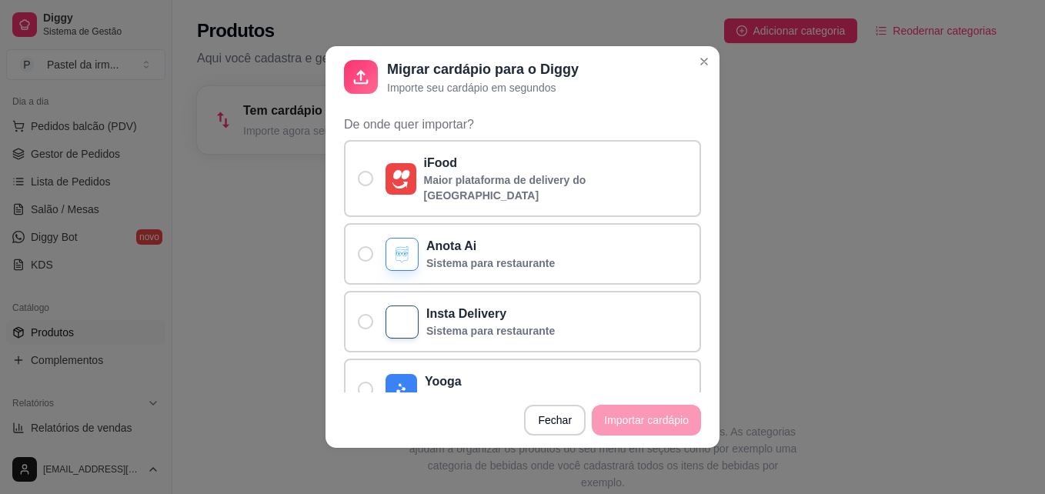
scroll to position [122, 0]
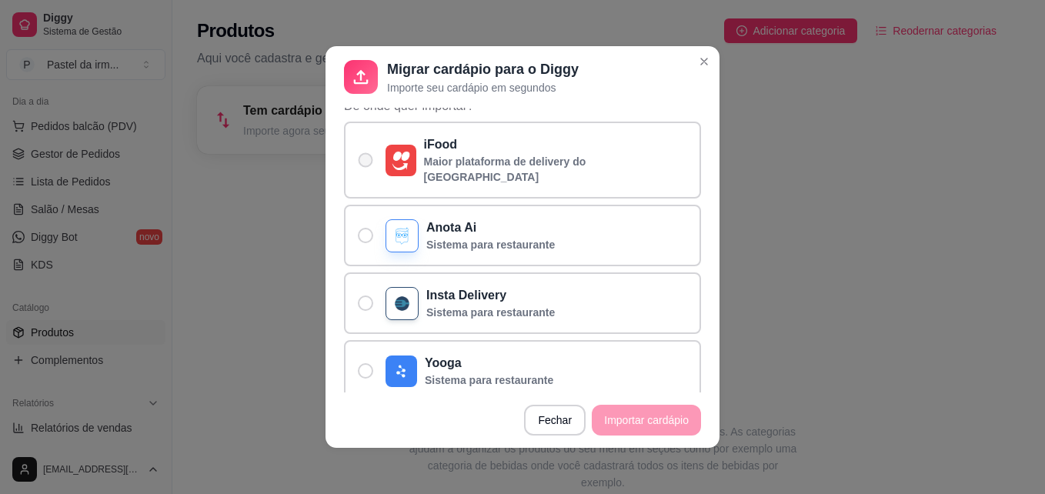
click at [535, 181] on label "iFood Maior plataforma de delivery do [GEOGRAPHIC_DATA]" at bounding box center [522, 160] width 357 height 77
click at [367, 173] on input "iFood Maior plataforma de delivery do [GEOGRAPHIC_DATA]" at bounding box center [362, 168] width 10 height 10
radio input "true"
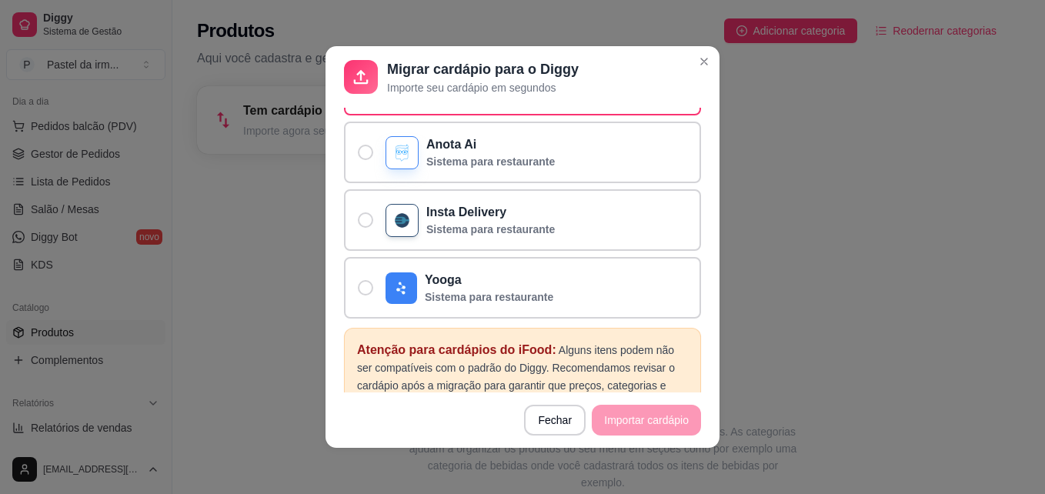
scroll to position [336, 0]
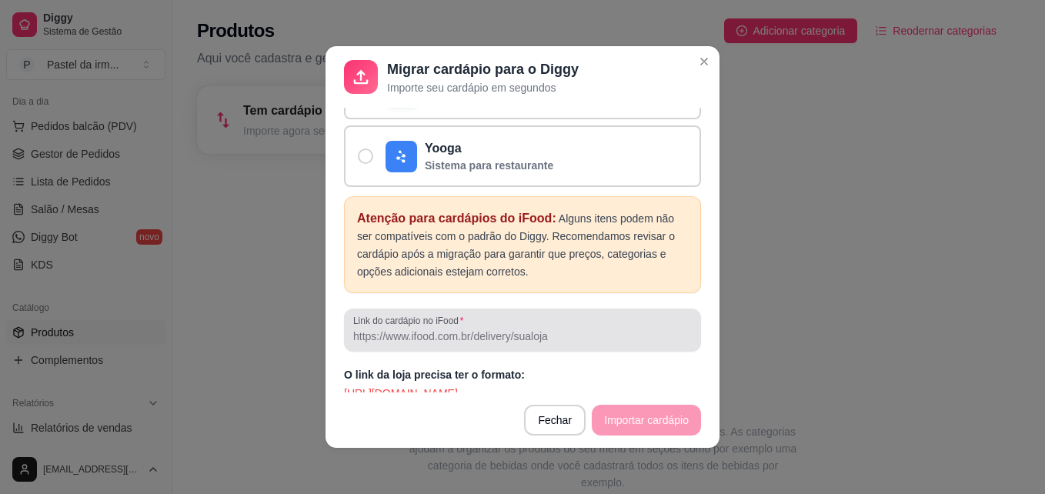
click at [570, 332] on div "Link do cardápio no iFood" at bounding box center [522, 330] width 357 height 43
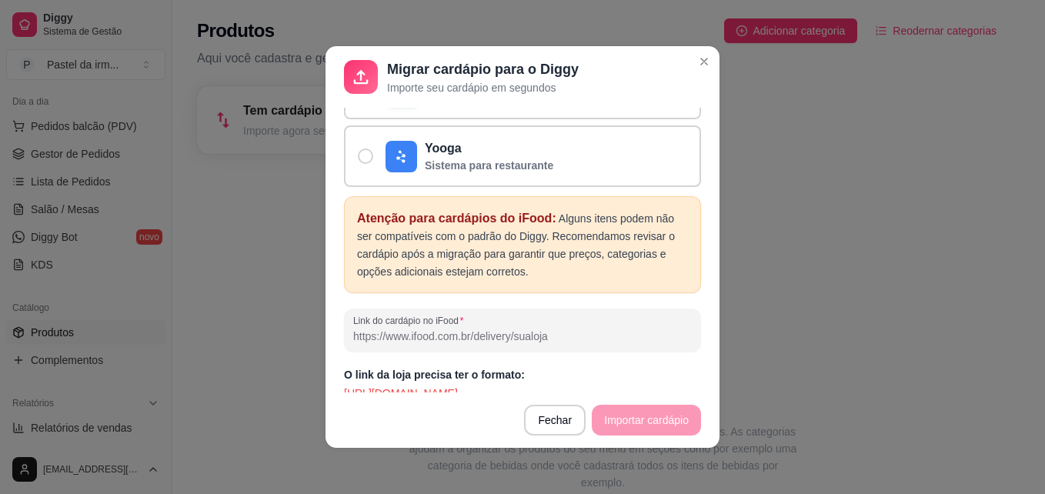
scroll to position [3, 0]
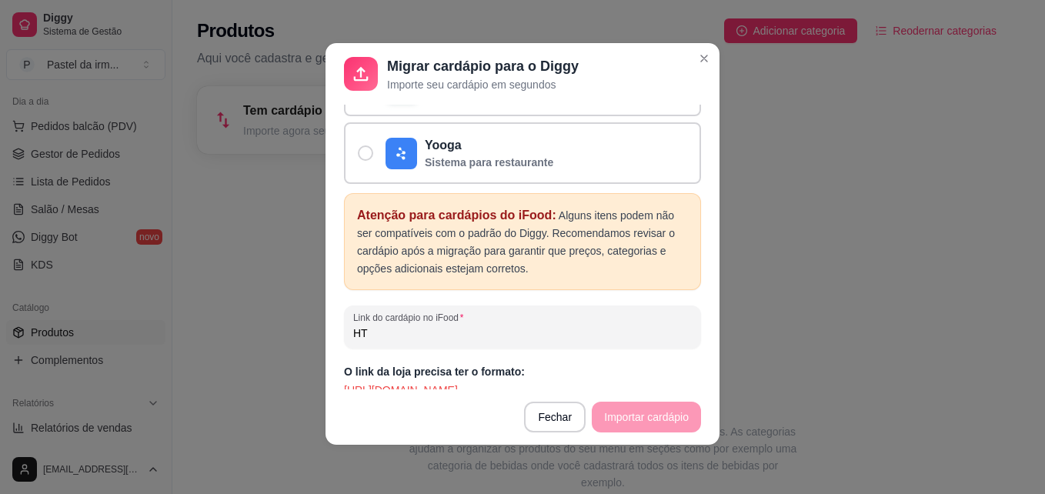
type input "H"
click at [636, 417] on footer "Fechar Importar cardápio" at bounding box center [522, 416] width 394 height 55
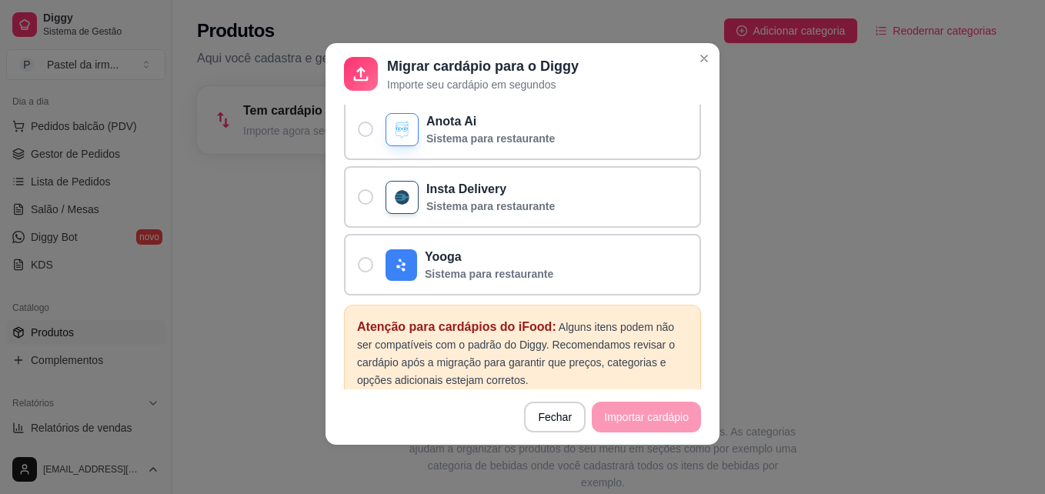
scroll to position [336, 0]
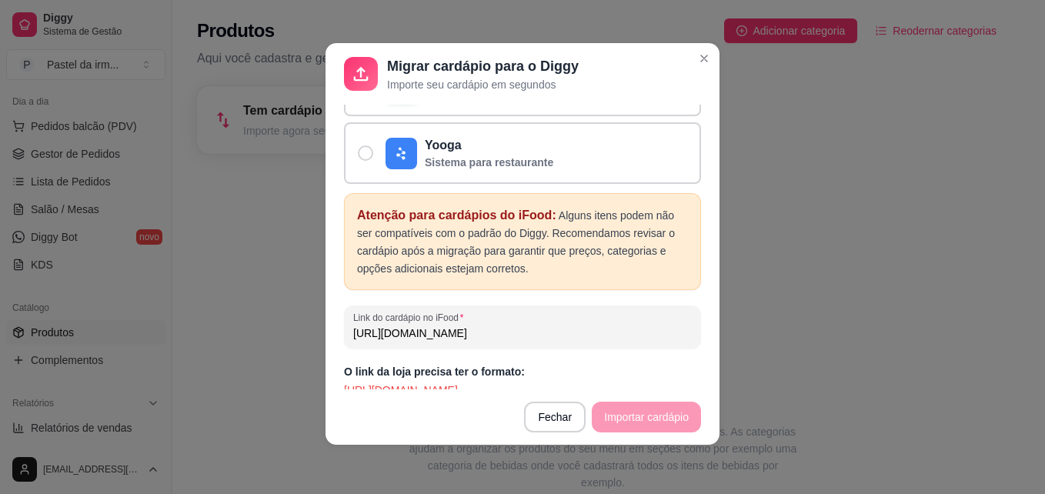
click at [609, 325] on input "[URL][DOMAIN_NAME]" at bounding box center [522, 332] width 339 height 15
type input "[URL][DOMAIN_NAME]"
drag, startPoint x: 594, startPoint y: 313, endPoint x: 332, endPoint y: 285, distance: 263.1
click at [332, 285] on div "Atenção Serão copiados: categorias, produtos com fotos e complementos já todos …" at bounding box center [522, 247] width 394 height 285
paste input "[URL][DOMAIN_NAME]"
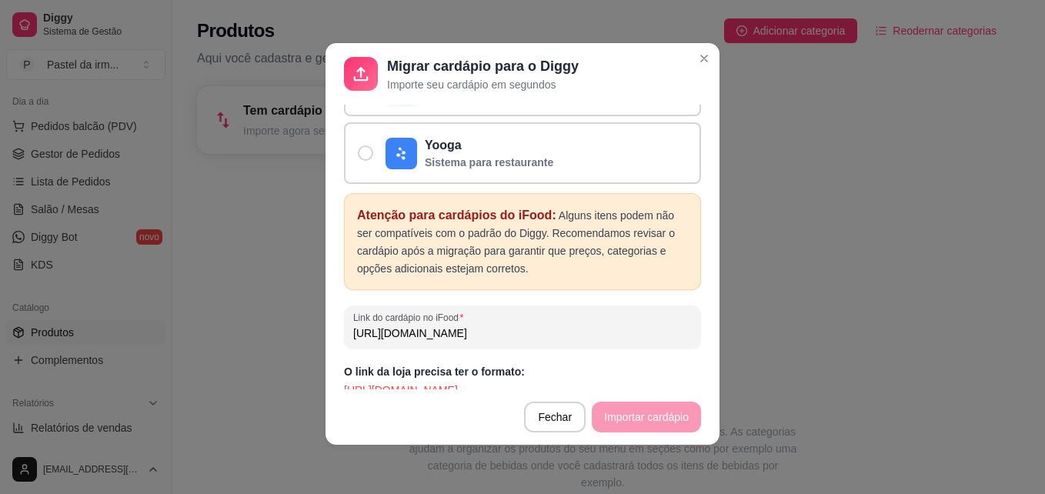
click at [671, 421] on footer "Fechar Importar cardápio" at bounding box center [522, 416] width 394 height 55
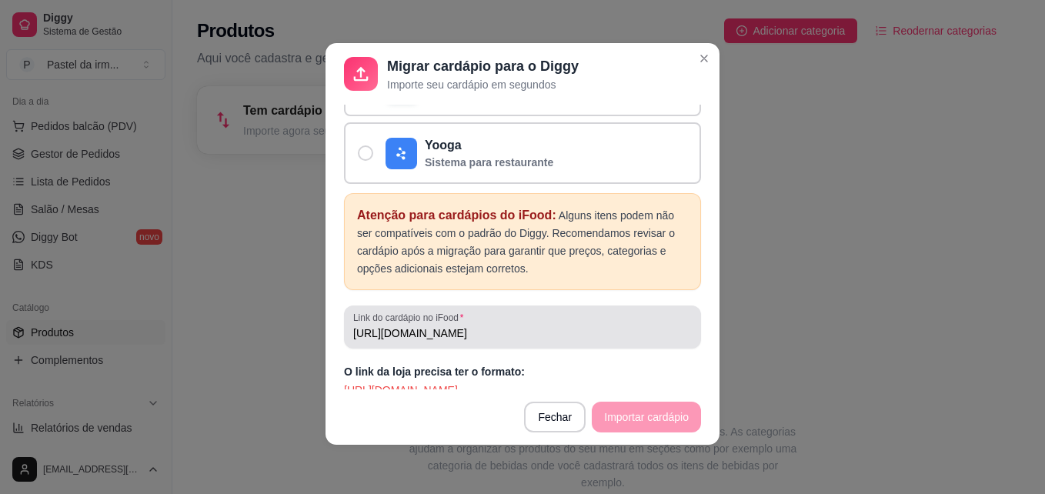
click at [382, 325] on input "[URL][DOMAIN_NAME]" at bounding box center [522, 332] width 339 height 15
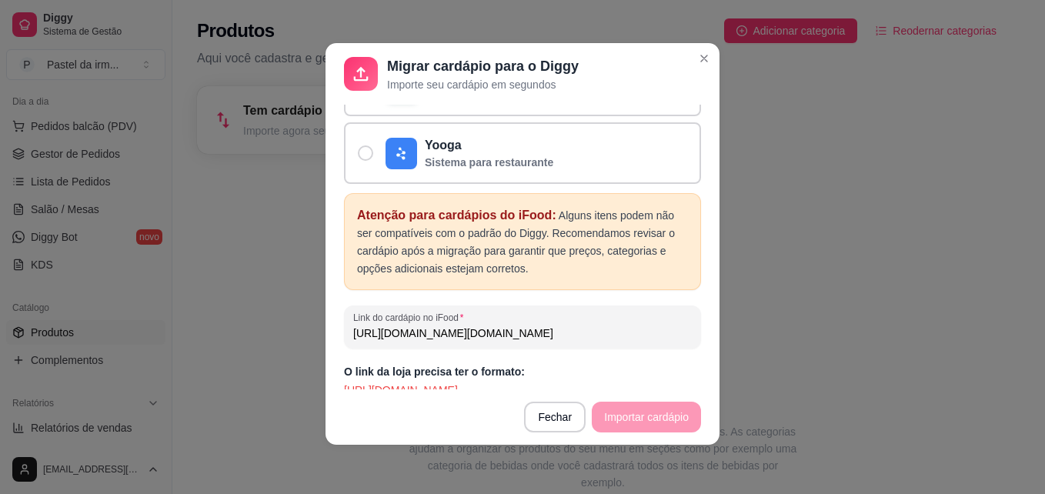
type input "[URL][DOMAIN_NAME][DOMAIN_NAME]"
click at [667, 420] on footer "Fechar Importar cardápio" at bounding box center [522, 416] width 394 height 55
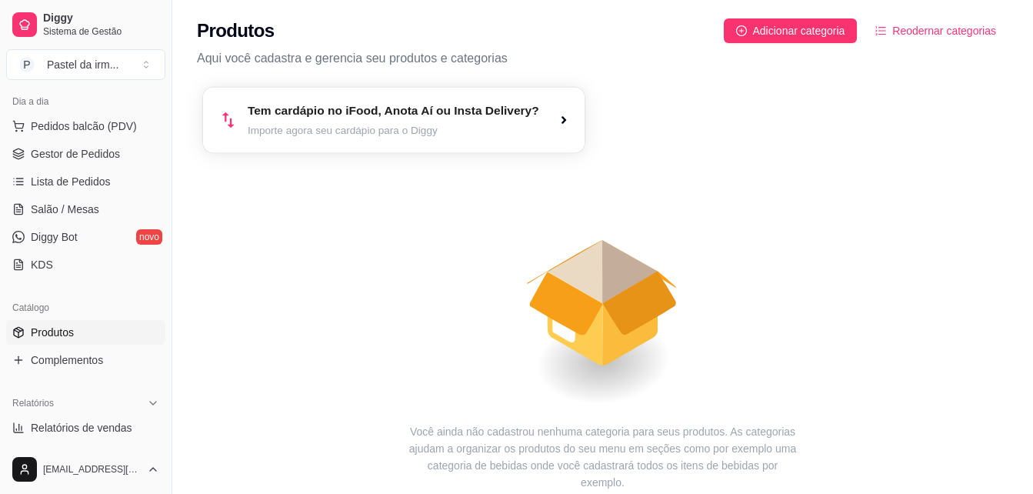
click at [498, 118] on article "Tem cardápio no iFood, Anota Aí ou Insta Delivery?" at bounding box center [394, 111] width 292 height 18
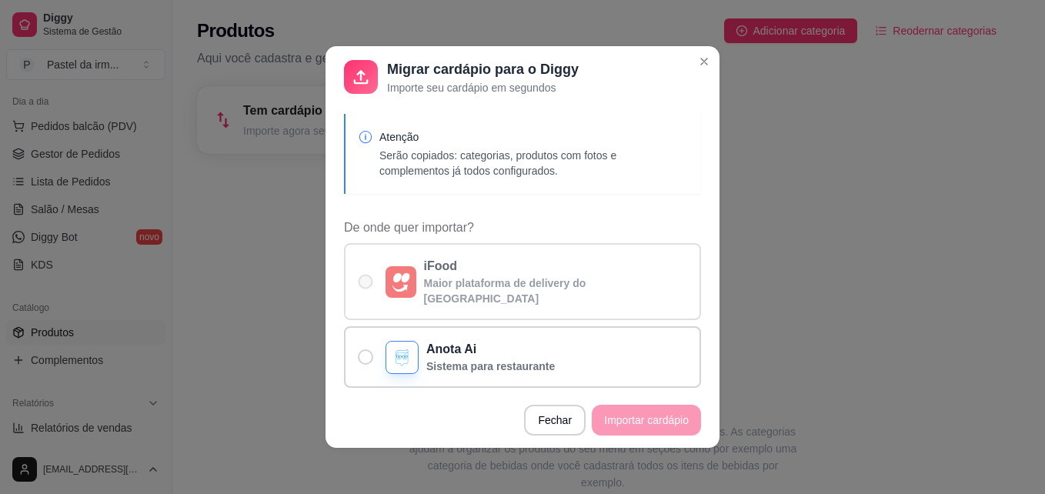
click at [470, 272] on p "iFood" at bounding box center [556, 266] width 264 height 18
click at [367, 285] on input "iFood Maior plataforma de delivery do [GEOGRAPHIC_DATA]" at bounding box center [362, 290] width 10 height 10
radio input "true"
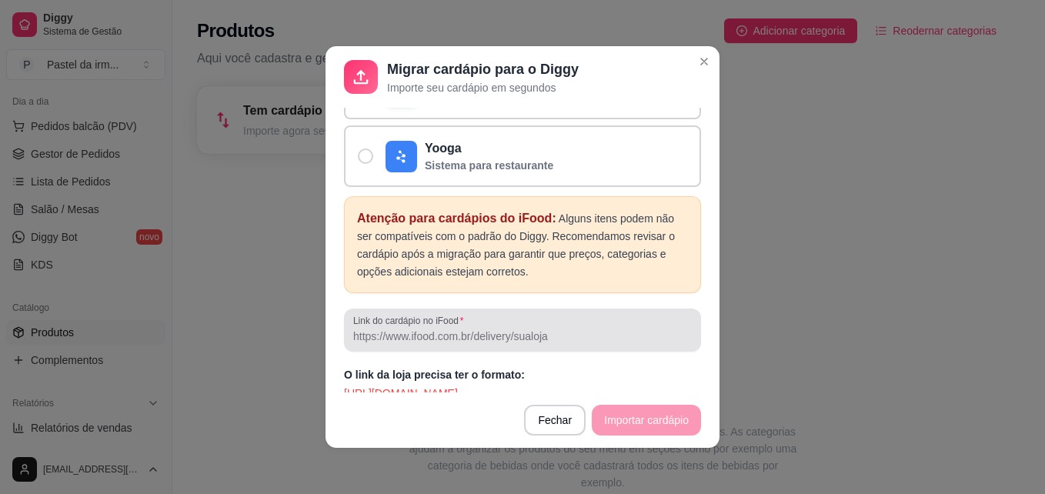
click at [475, 315] on div at bounding box center [522, 330] width 339 height 31
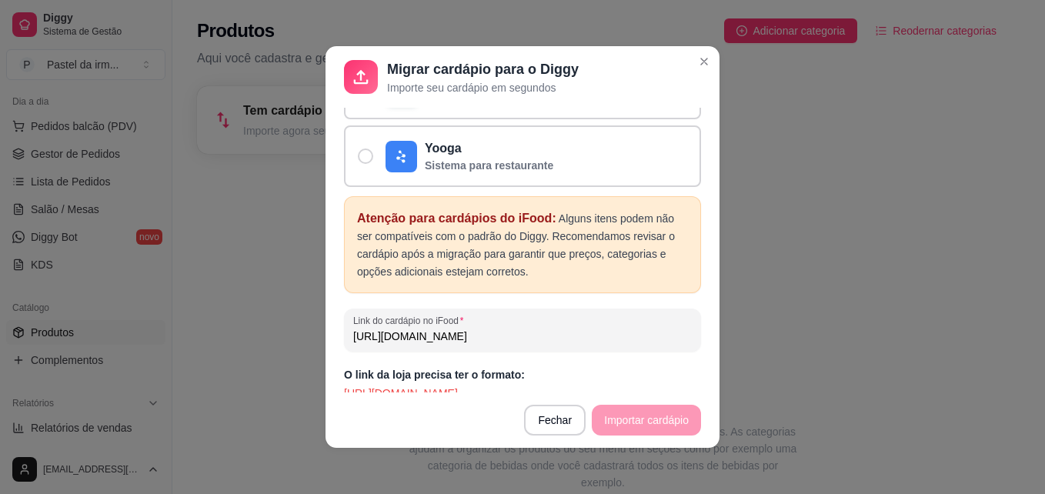
type input "[URL][DOMAIN_NAME]"
click at [571, 329] on input "[URL][DOMAIN_NAME]" at bounding box center [522, 336] width 339 height 15
paste input "[URL][DOMAIN_NAME]"
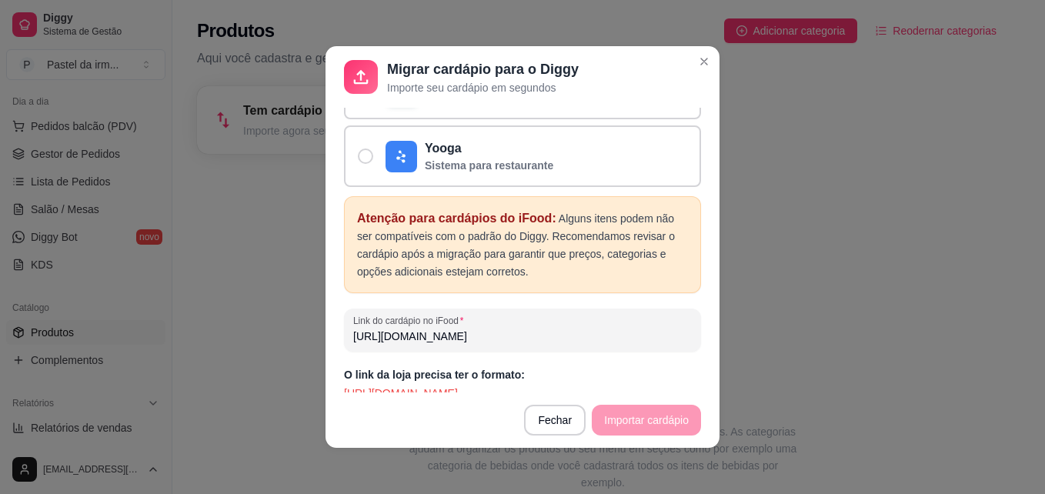
scroll to position [0, 222]
type input "[URL][DOMAIN_NAME]"
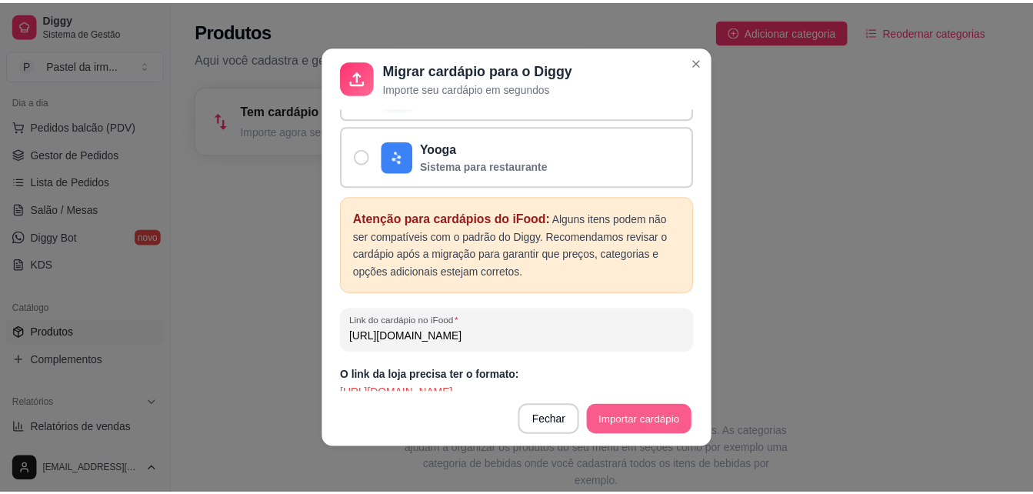
scroll to position [0, 0]
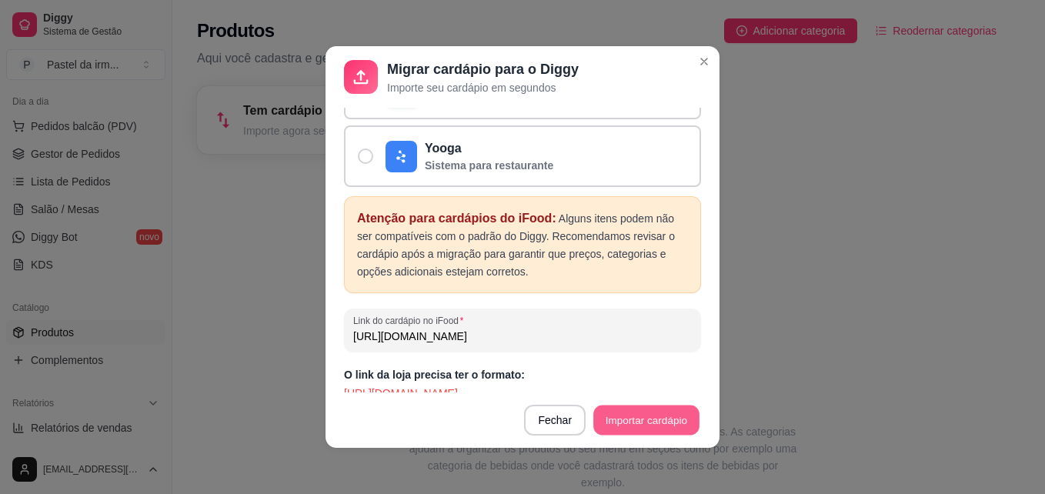
click at [616, 418] on button "Importar cardápio" at bounding box center [645, 420] width 105 height 30
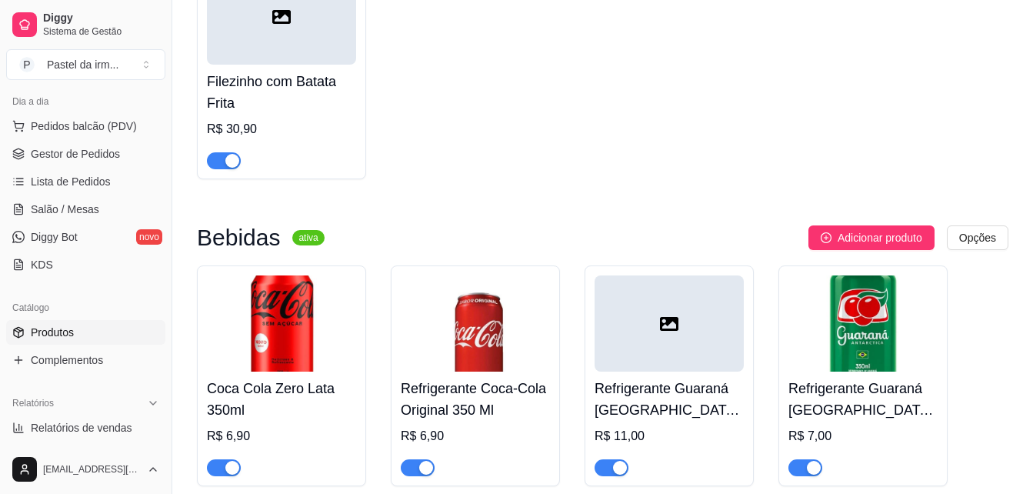
scroll to position [2270, 0]
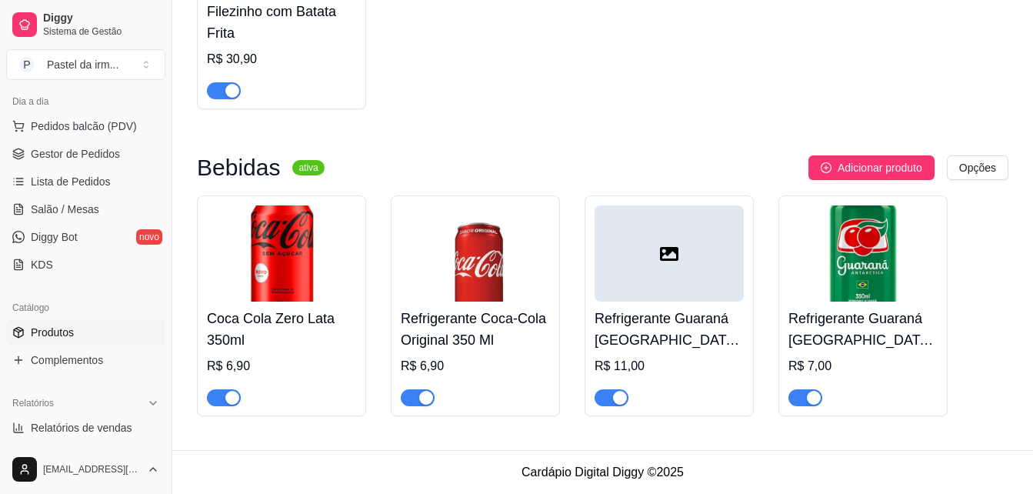
click at [666, 254] on icon at bounding box center [669, 254] width 18 height 18
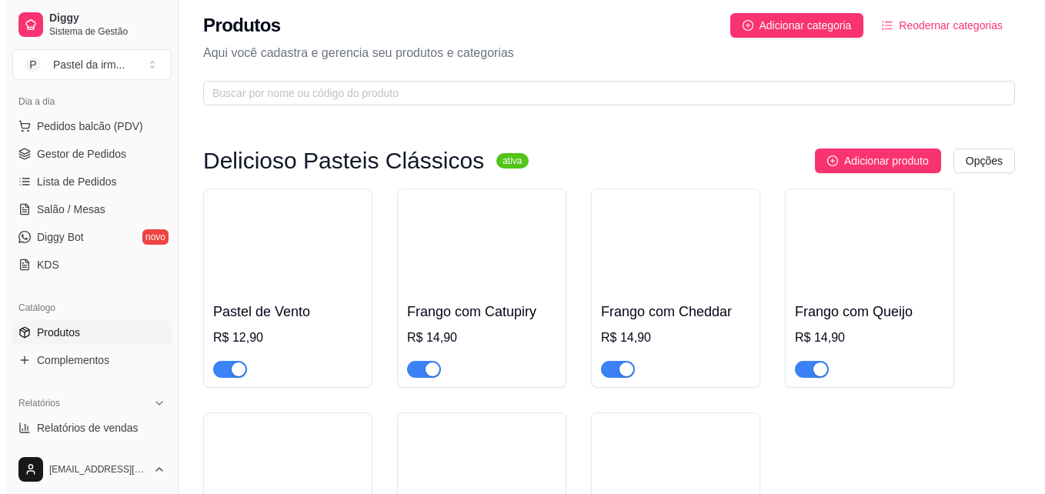
scroll to position [0, 0]
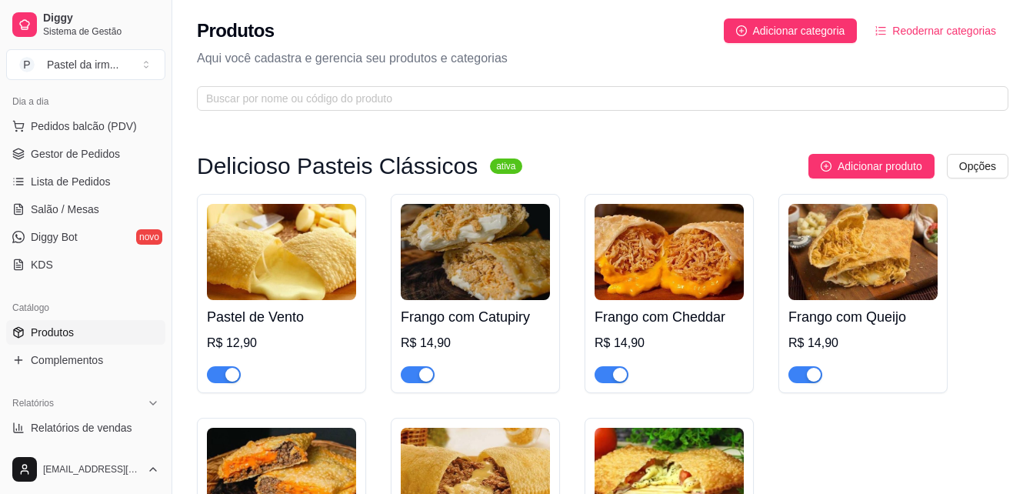
click at [273, 239] on img at bounding box center [281, 252] width 149 height 96
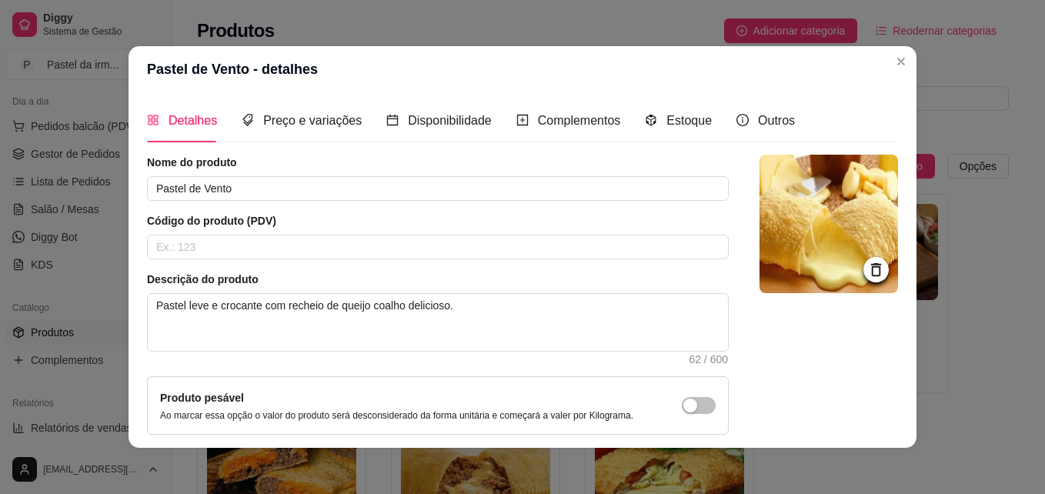
click at [852, 234] on img at bounding box center [828, 224] width 138 height 138
click at [342, 129] on div "Preço e variações" at bounding box center [302, 120] width 120 height 19
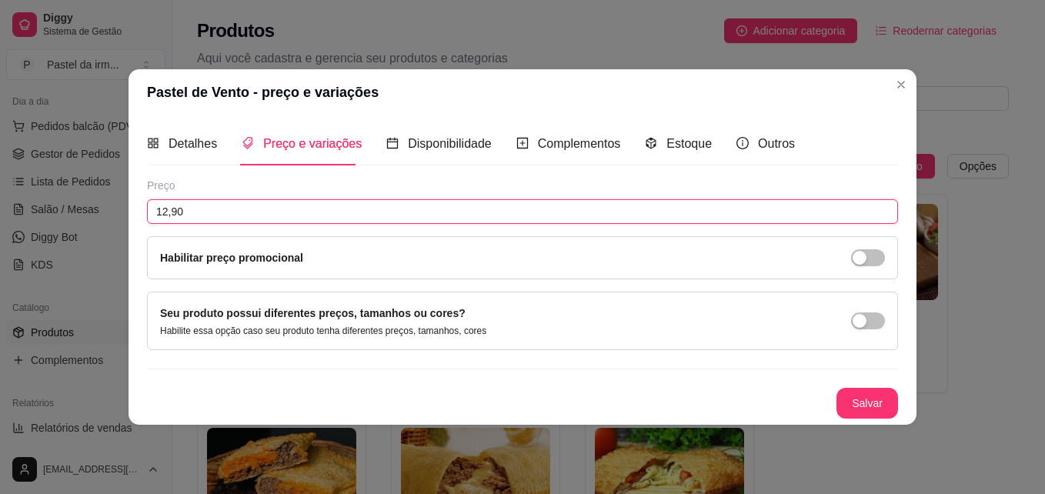
click at [355, 209] on input "12,90" at bounding box center [522, 211] width 751 height 25
type input "9,90"
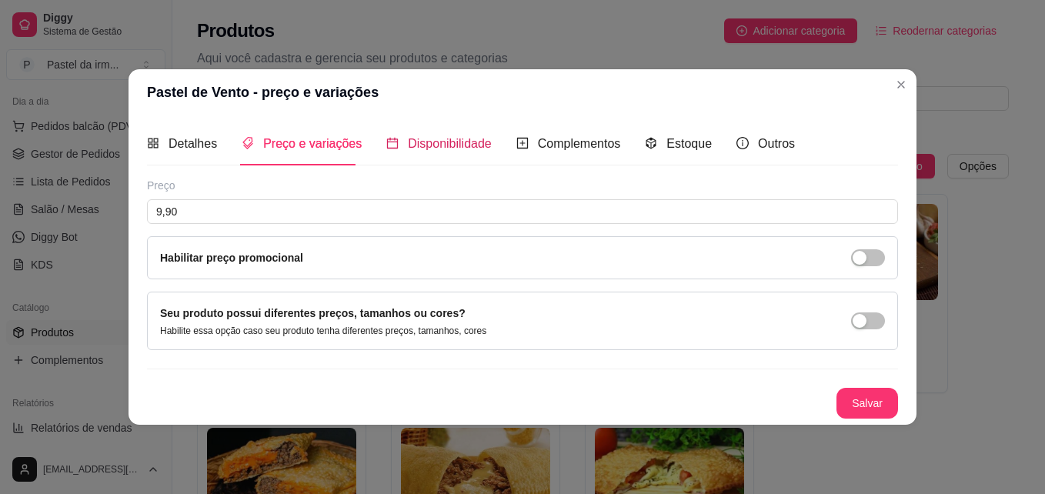
click at [390, 148] on icon "calendar" at bounding box center [392, 143] width 11 height 11
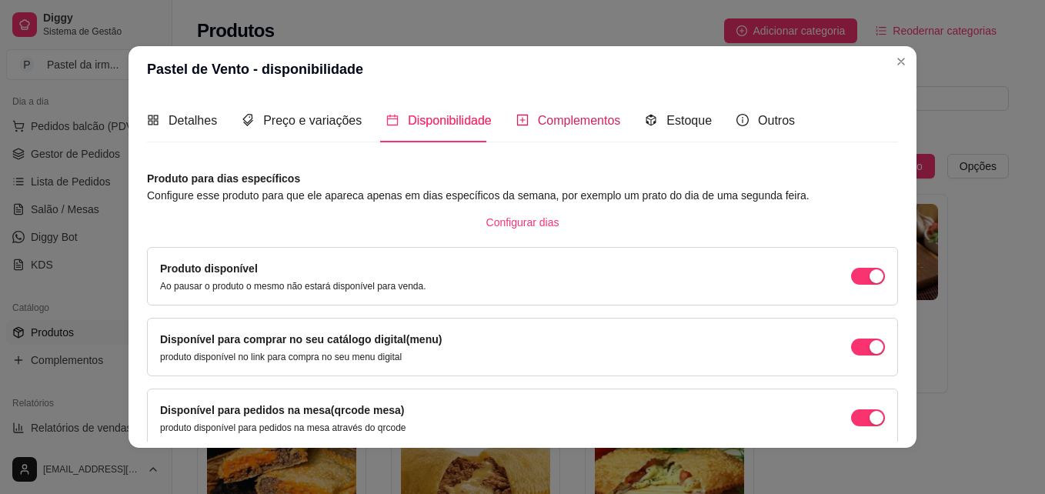
click at [559, 119] on span "Complementos" at bounding box center [579, 120] width 83 height 13
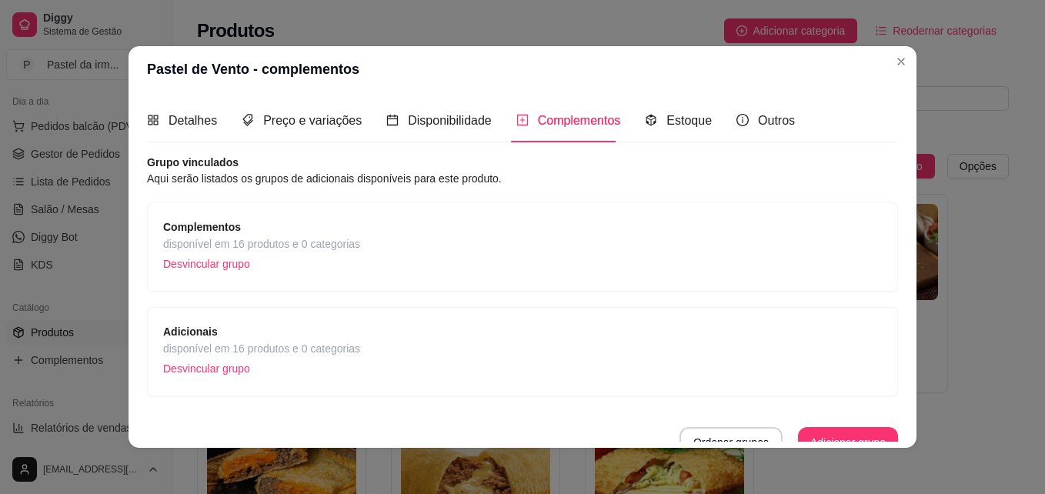
click at [352, 234] on span "Complementos" at bounding box center [261, 227] width 197 height 17
